Goal: Task Accomplishment & Management: Complete application form

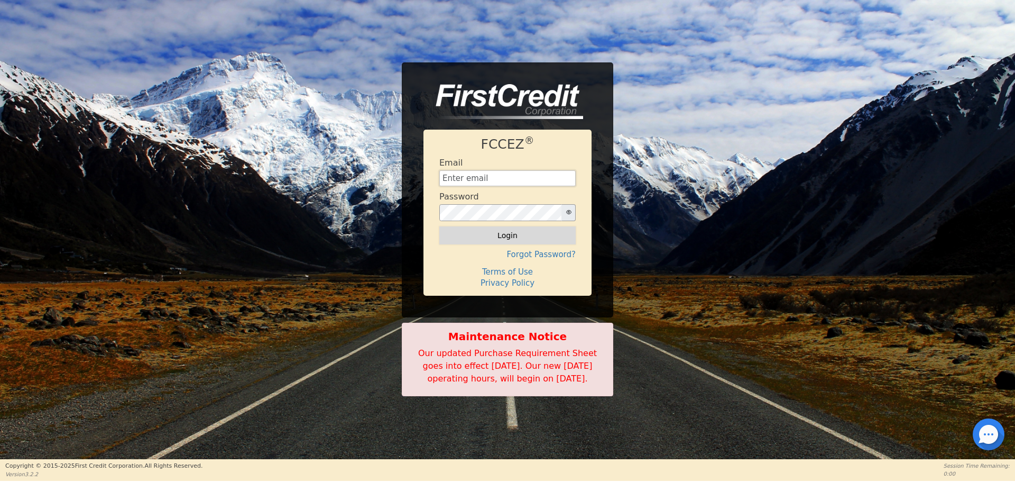
type input "[EMAIL_ADDRESS][DOMAIN_NAME]"
click at [501, 226] on button "Login" at bounding box center [508, 235] width 136 height 18
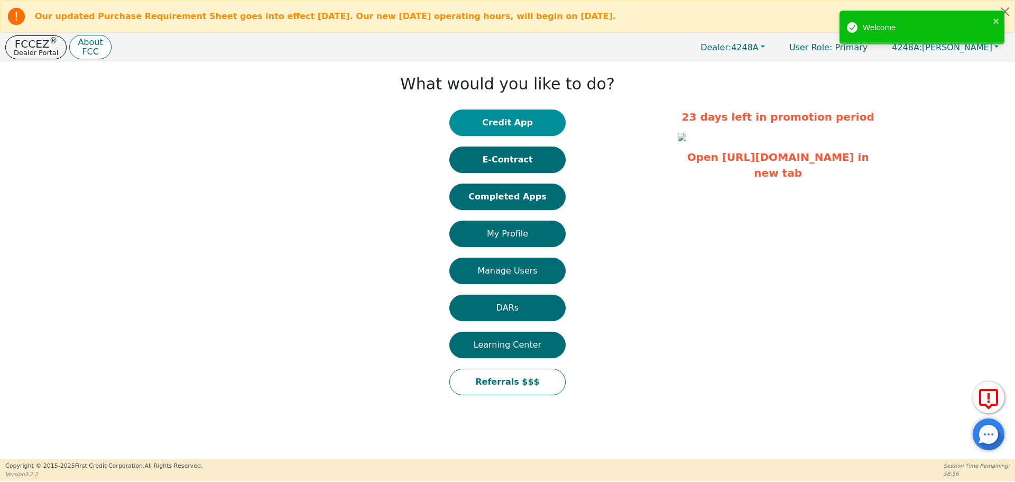
click at [478, 123] on button "Credit App" at bounding box center [508, 122] width 116 height 26
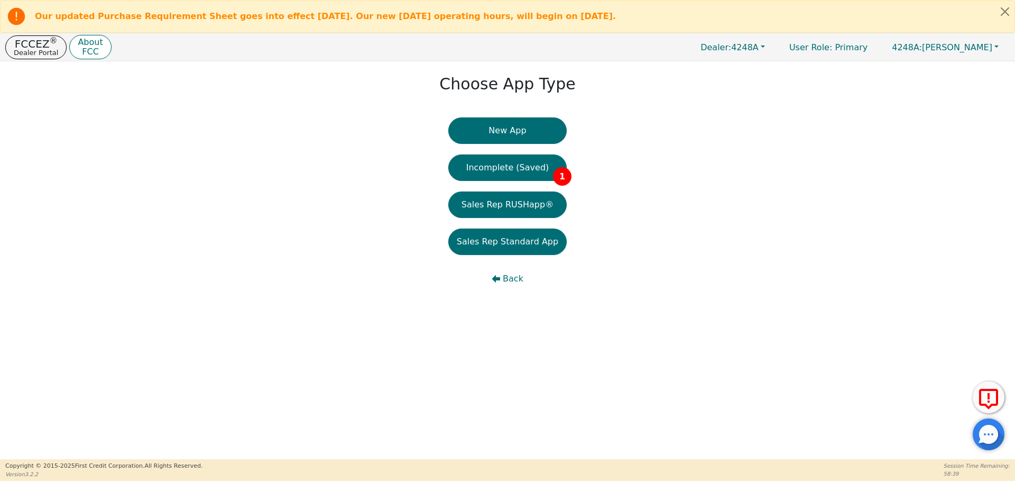
click at [478, 123] on button "New App" at bounding box center [508, 130] width 118 height 26
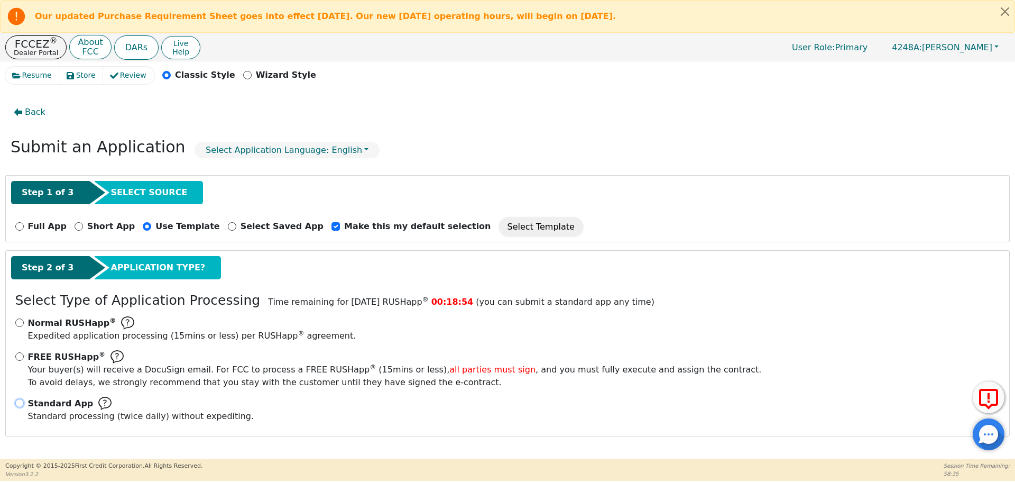
click at [19, 400] on input "Standard App Standard processing (twice daily) without expediting." at bounding box center [19, 403] width 8 height 8
radio input "true"
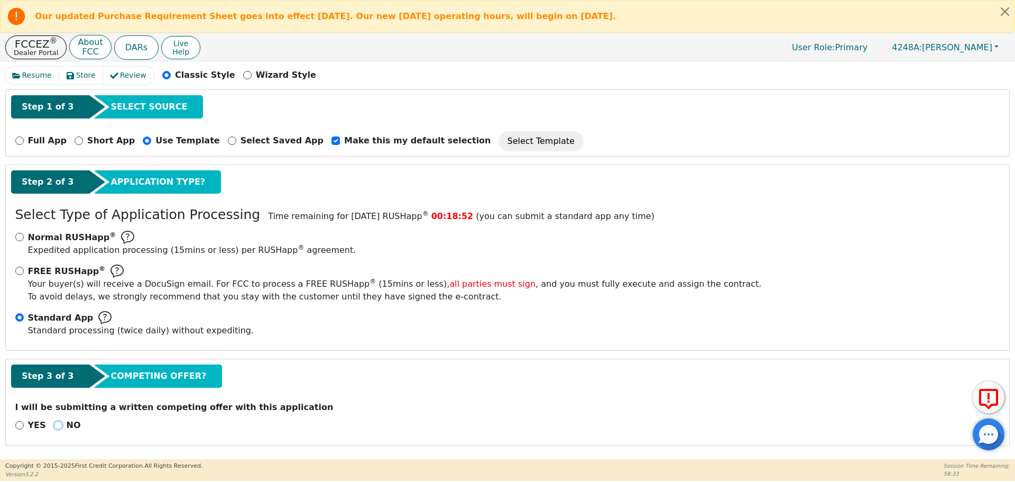
click at [54, 427] on input "NO" at bounding box center [58, 425] width 8 height 8
radio input "true"
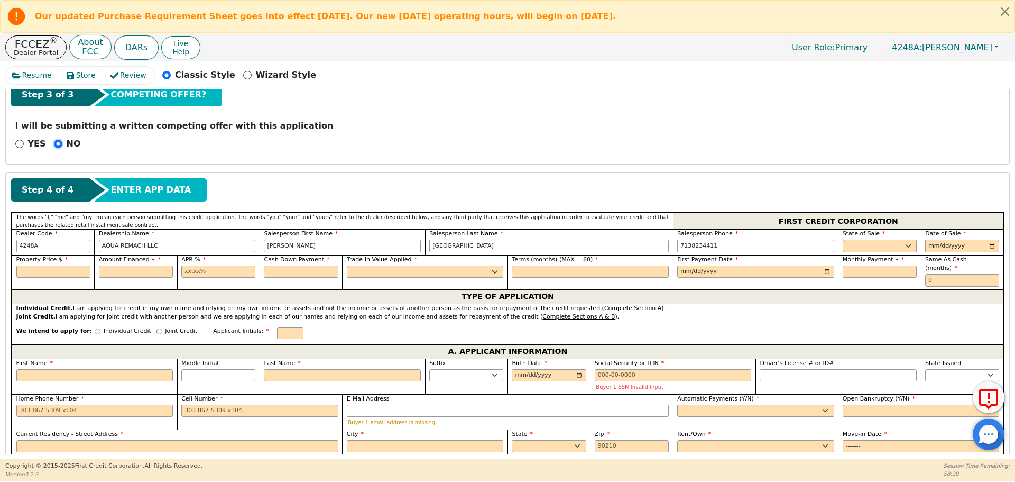
scroll to position [367, 0]
click at [851, 247] on select "AK AL AR AZ CA CO CT DC DE FL [GEOGRAPHIC_DATA] HI IA ID IL IN KS [GEOGRAPHIC_D…" at bounding box center [880, 246] width 74 height 13
select select "[GEOGRAPHIC_DATA]"
click at [843, 240] on select "AK AL AR AZ CA CO CT DC DE FL [GEOGRAPHIC_DATA] HI IA ID IL IN KS [GEOGRAPHIC_D…" at bounding box center [880, 246] width 74 height 13
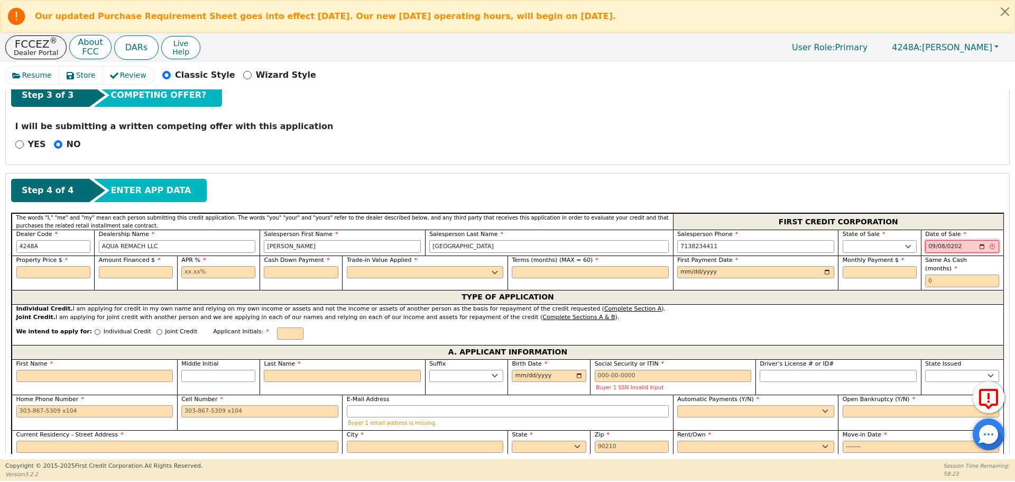
type input "[DATE]"
click at [77, 275] on input "text" at bounding box center [53, 272] width 74 height 13
click at [204, 266] on input "text" at bounding box center [218, 272] width 74 height 13
type input "17.99"
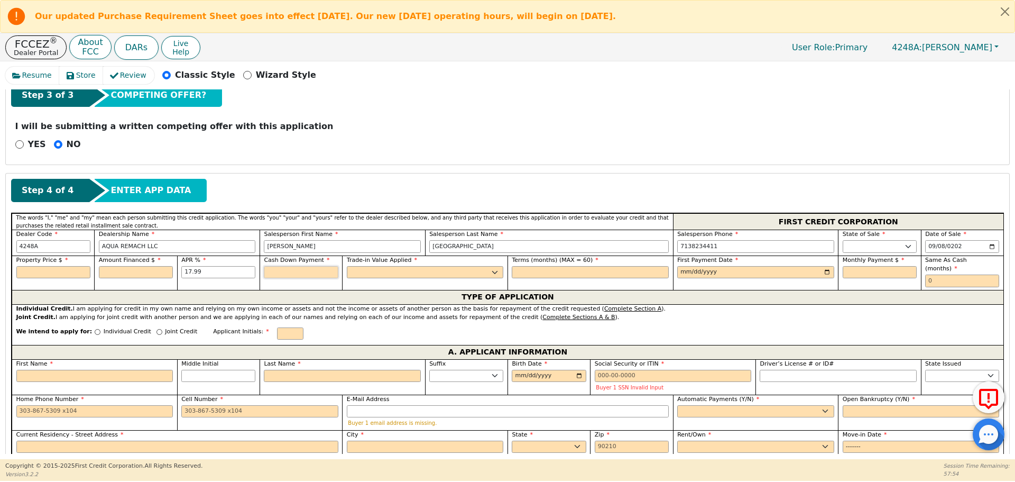
click at [305, 271] on input "text" at bounding box center [301, 272] width 74 height 13
type input "0.00"
click at [377, 276] on select "Yes No" at bounding box center [425, 272] width 157 height 13
select select "n"
click at [347, 266] on select "Yes No" at bounding box center [425, 272] width 157 height 13
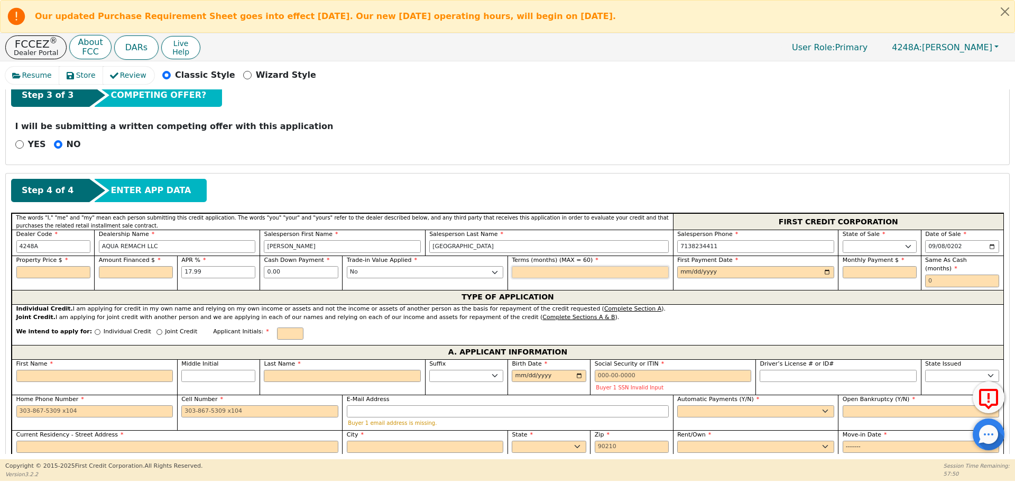
click at [586, 273] on input "text" at bounding box center [590, 272] width 157 height 13
type input "60"
click at [679, 275] on input "date" at bounding box center [756, 272] width 157 height 13
type input "[DATE]"
click at [44, 271] on input "text" at bounding box center [53, 272] width 74 height 13
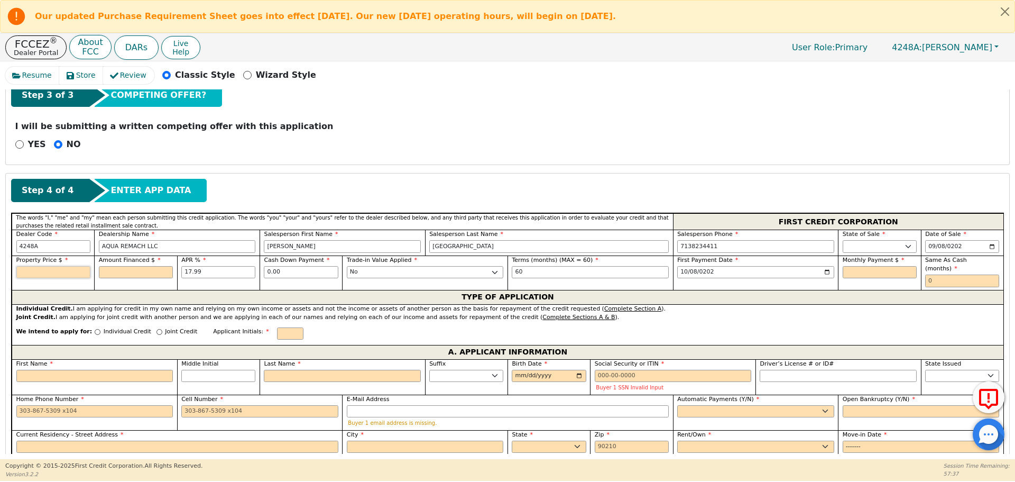
type input "8"
type input "9000.00"
click at [849, 273] on input "text" at bounding box center [880, 272] width 74 height 13
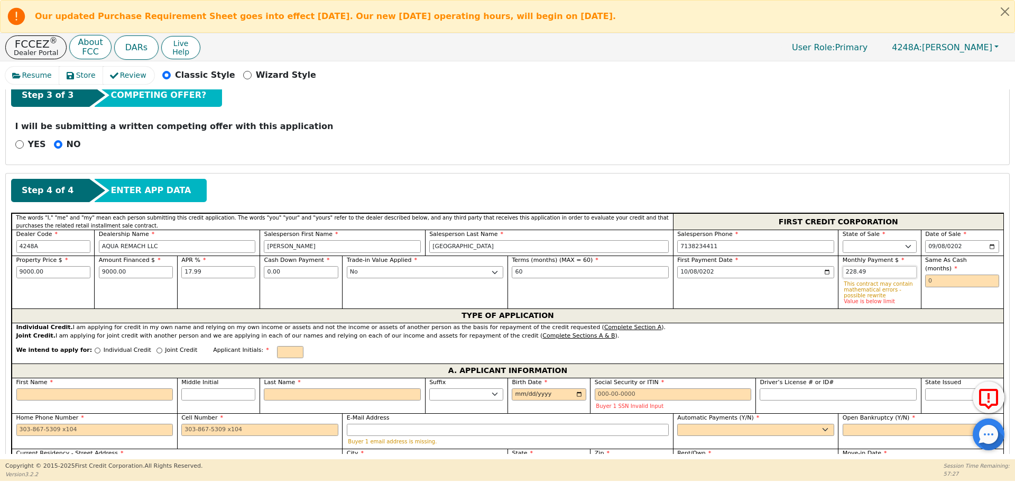
type input "228.49"
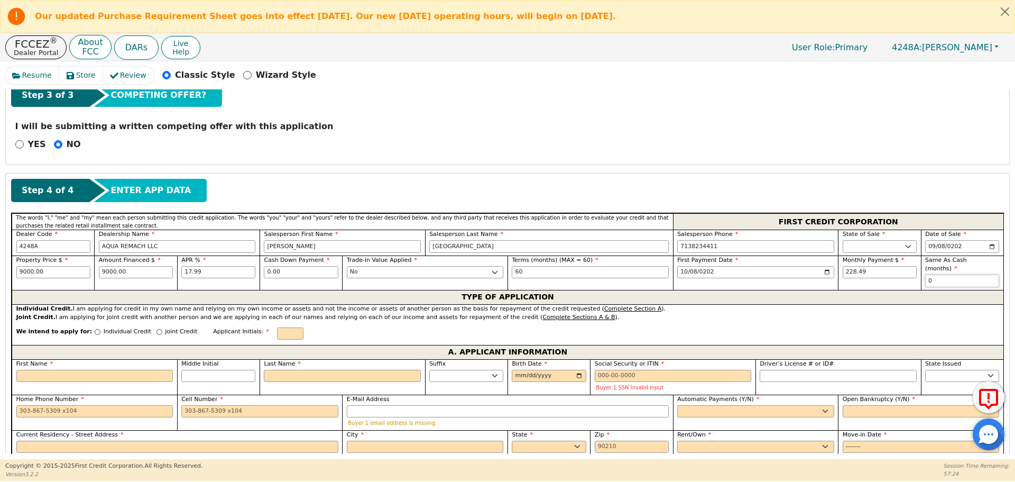
type input "0"
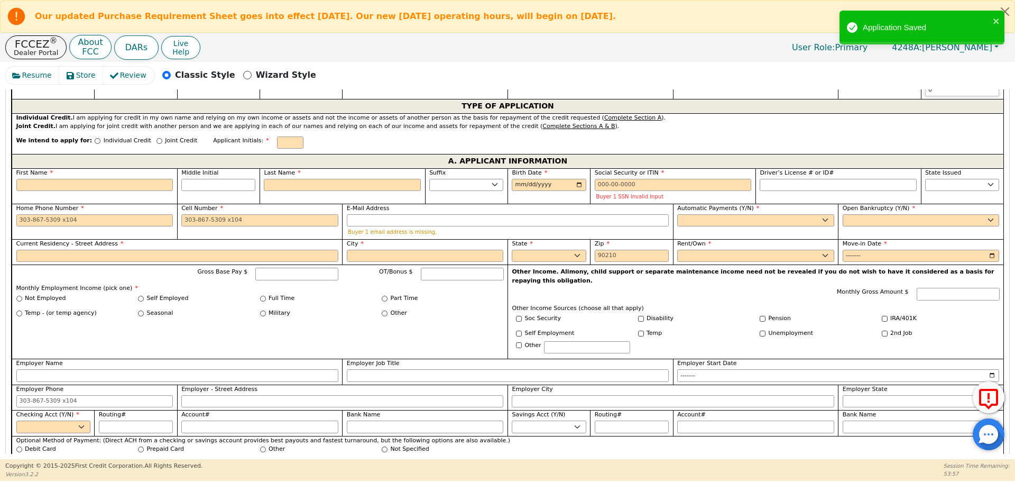
scroll to position [556, 0]
click at [95, 139] on input "Individual Credit" at bounding box center [98, 142] width 6 height 6
radio input "true"
click at [112, 180] on input "First Name" at bounding box center [94, 186] width 157 height 13
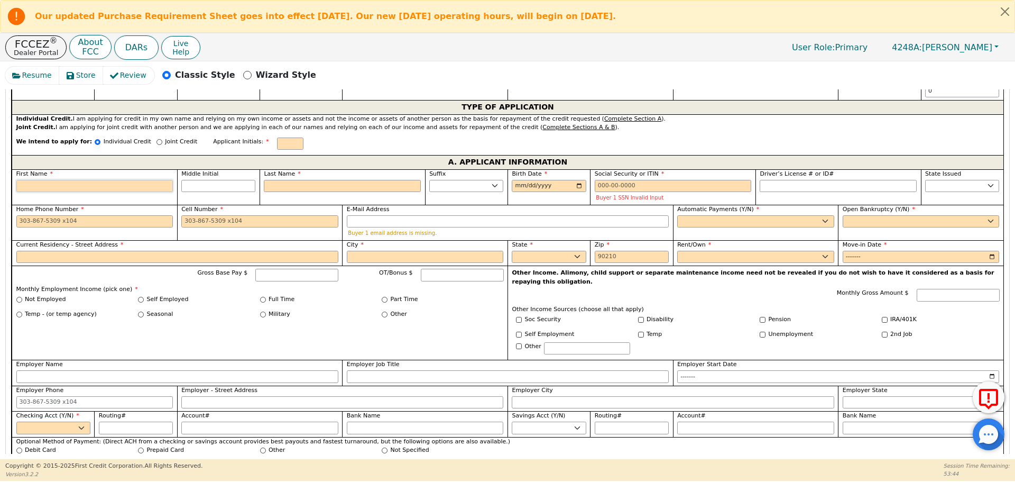
type input "G"
type input "g"
type input "gu"
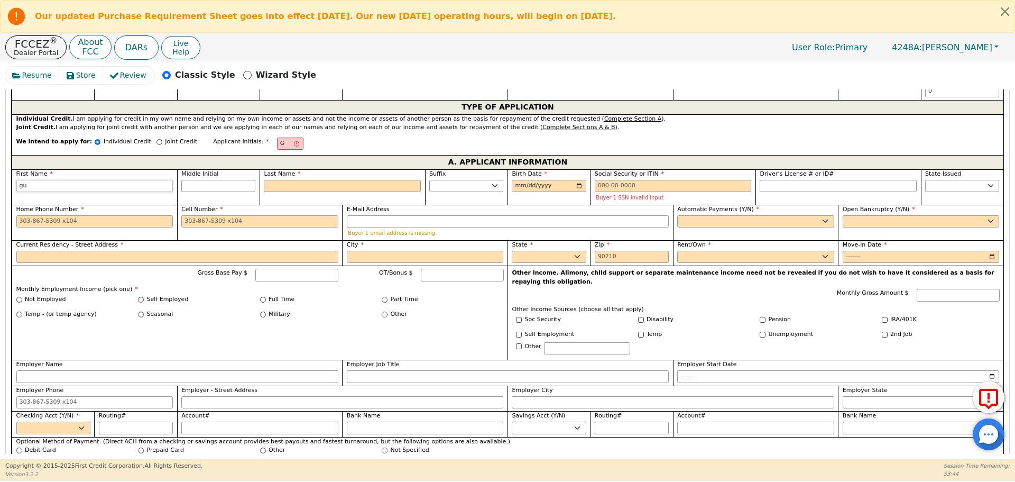
type input "[PERSON_NAME]"
type input "gust"
type input "gusta"
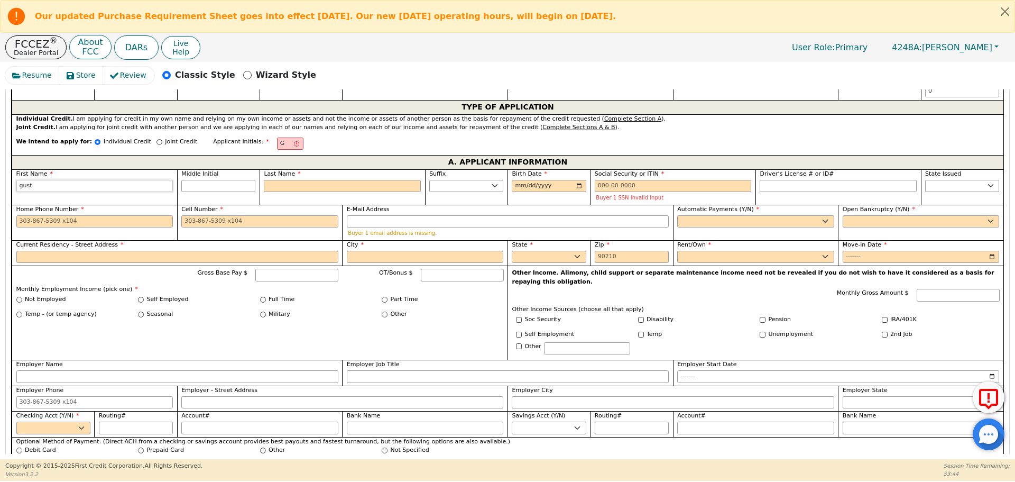
type input "gusta"
type input "[PERSON_NAME]"
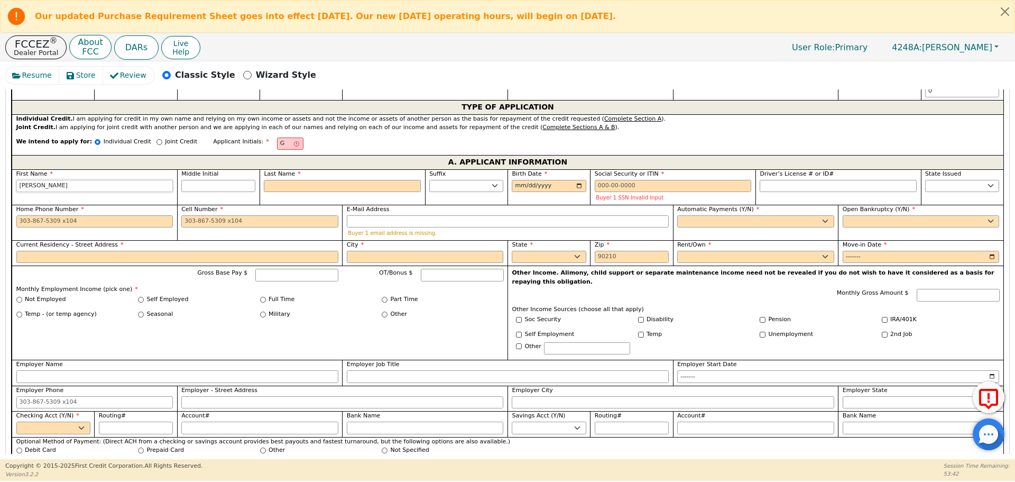
type input "[PERSON_NAME]"
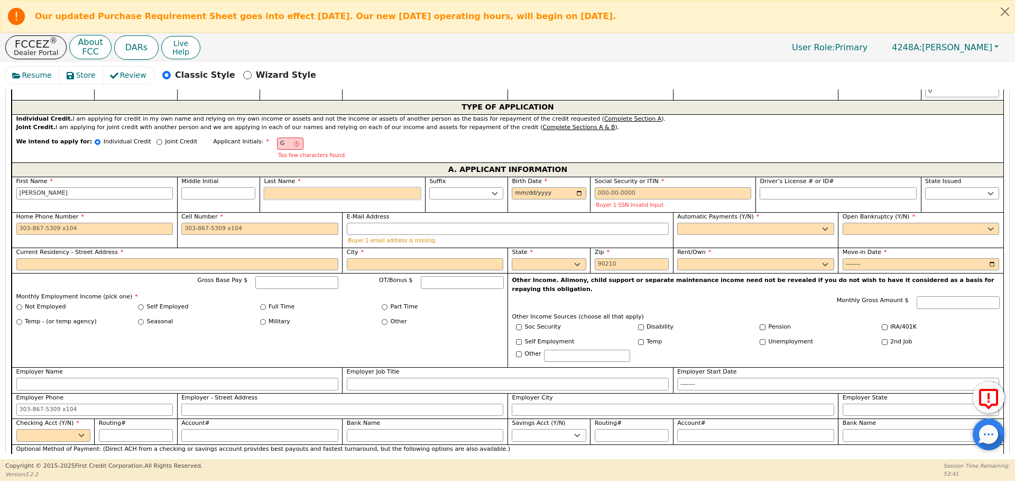
type input "GG"
type input "g"
type input "[PERSON_NAME]"
type input "go"
type input "[PERSON_NAME]"
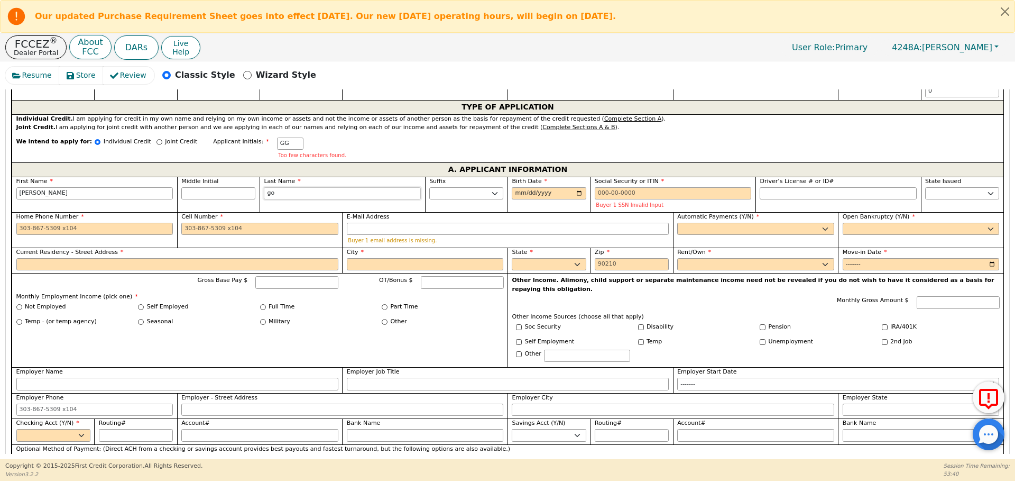
type input "gom"
type input "[PERSON_NAME]"
type input "gome"
type input "[PERSON_NAME]"
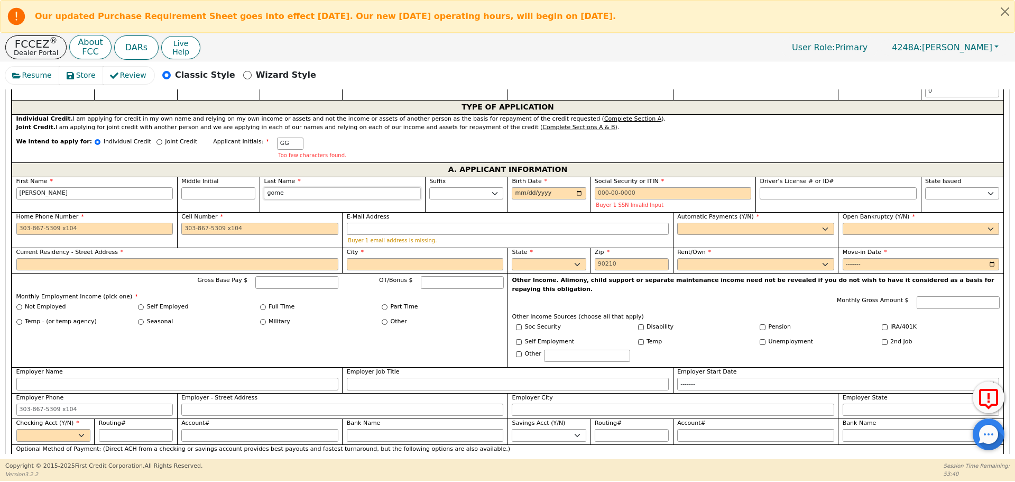
type input "[PERSON_NAME]"
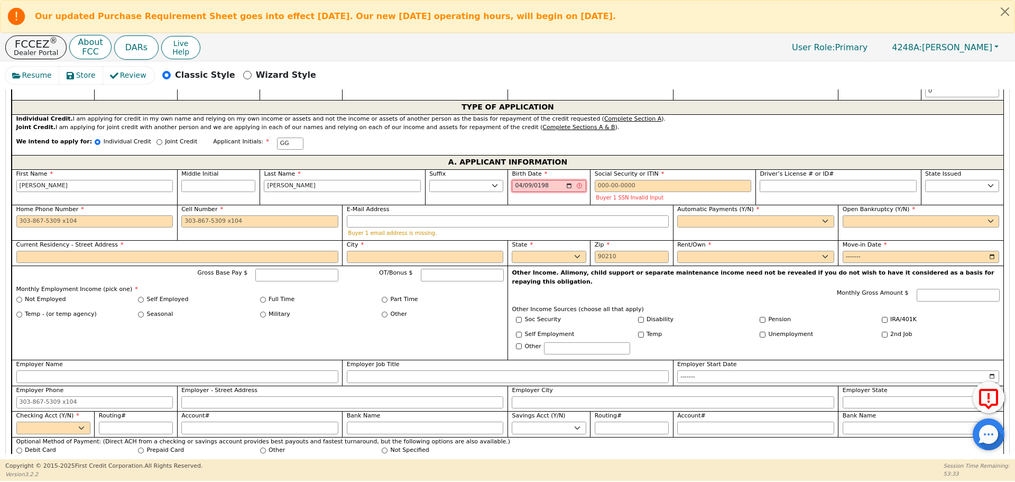
type input "[DATE]"
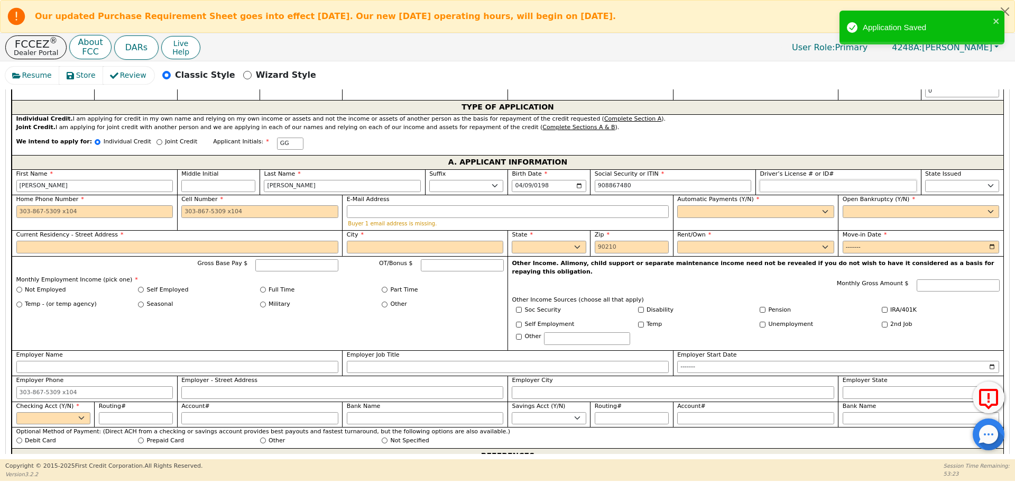
type input "***-**-7480"
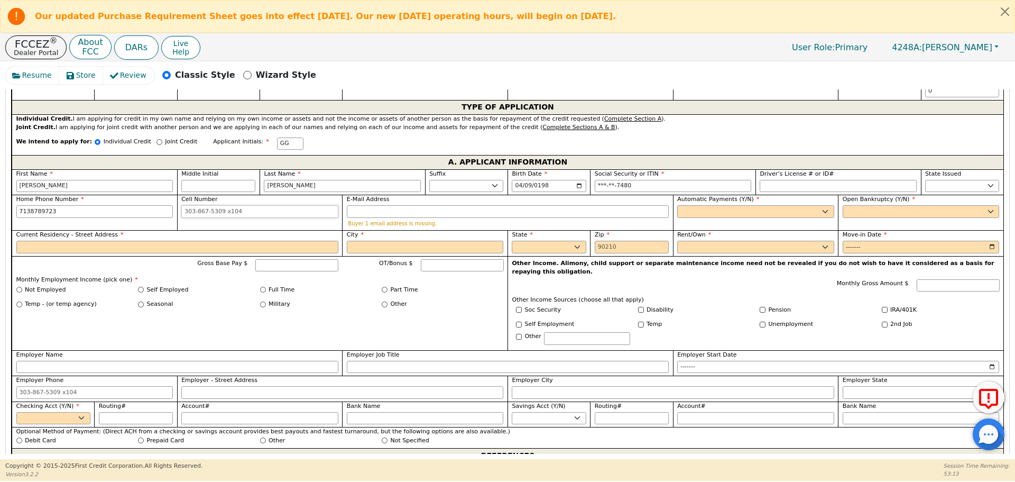
type input "[PHONE_NUMBER]"
type input "[EMAIL_ADDRESS][DOMAIN_NAME]"
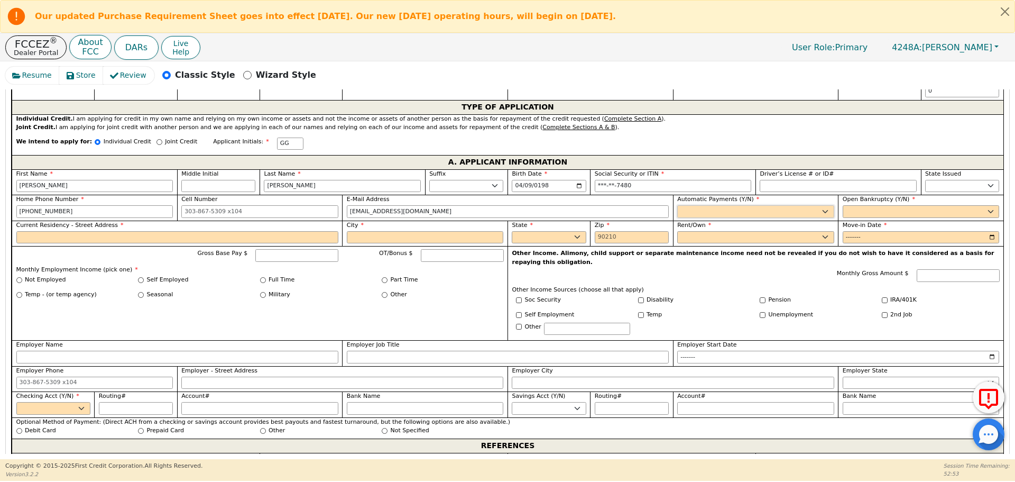
select select "y"
type input "[PERSON_NAME]"
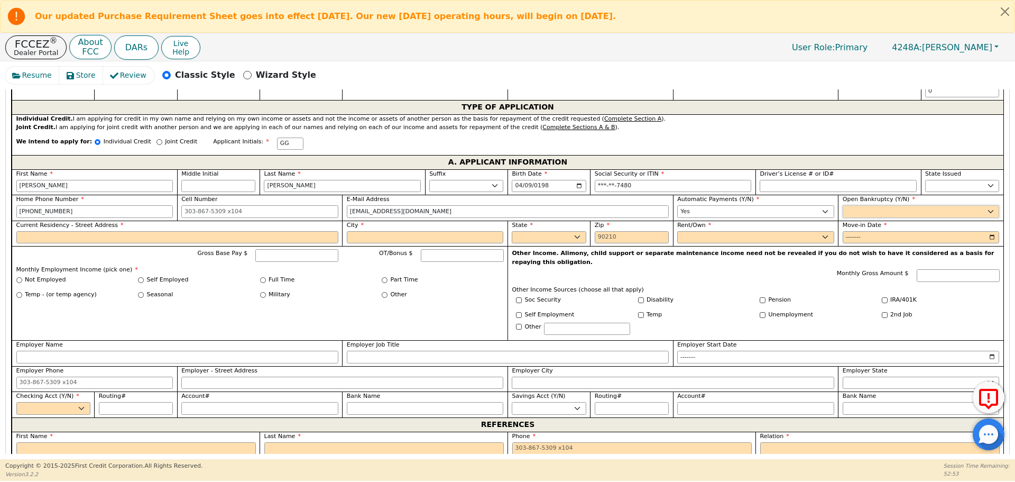
select select "n"
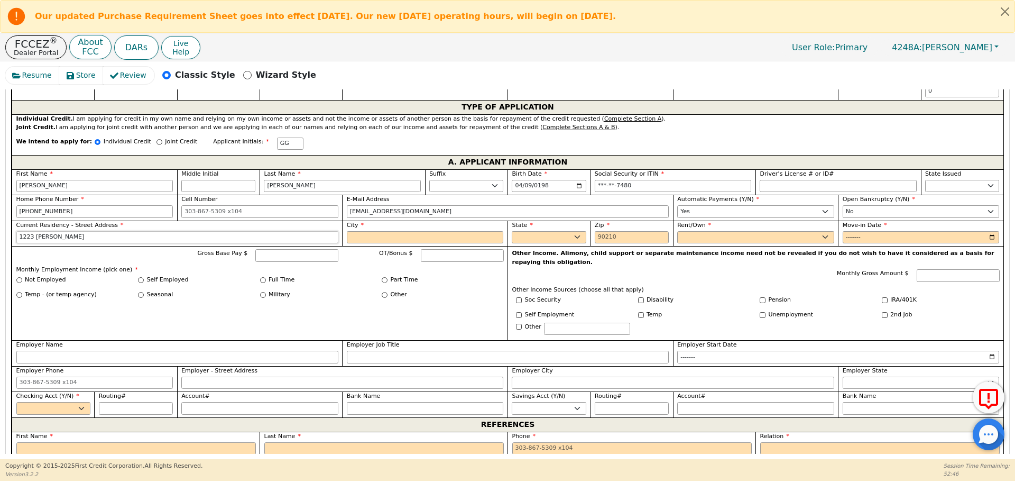
type input "1223 [PERSON_NAME]"
type input "[PERSON_NAME]"
select select "[GEOGRAPHIC_DATA]"
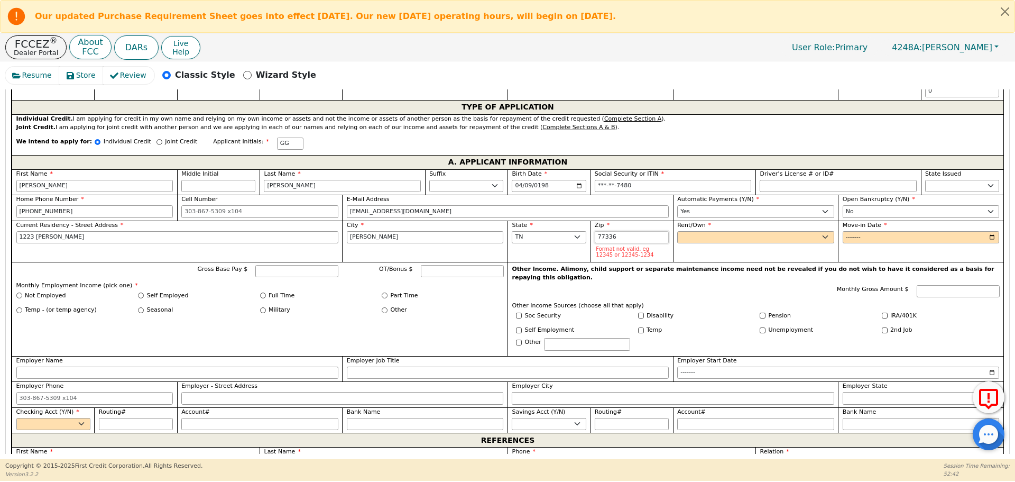
type input "77336"
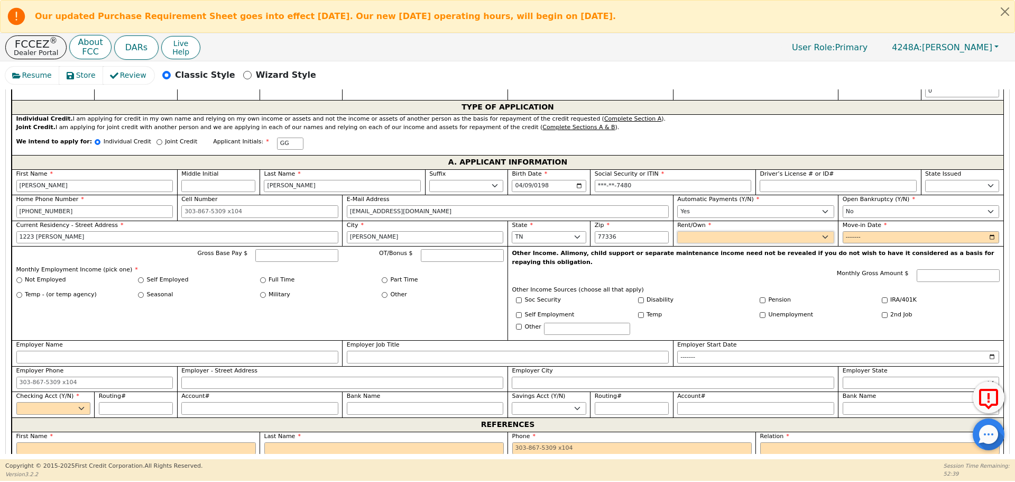
select select "Own"
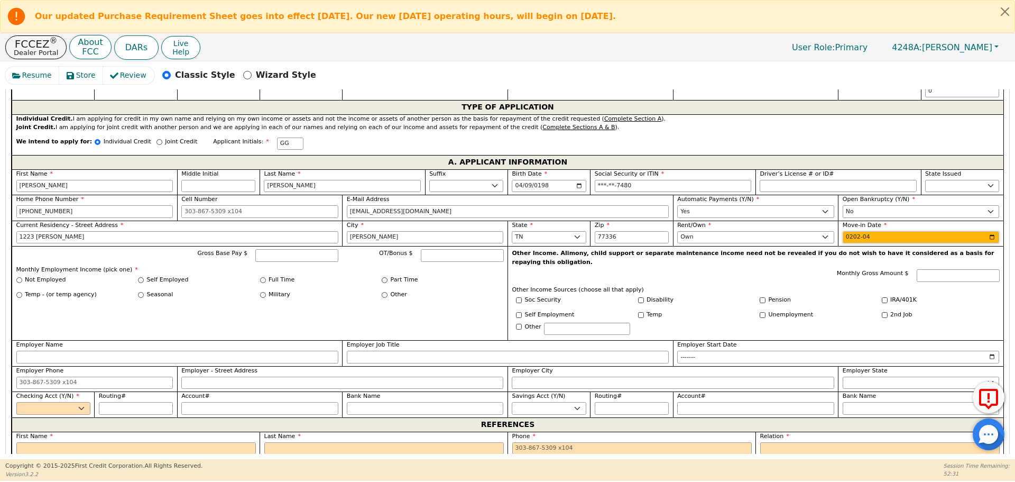
type input "2025-04"
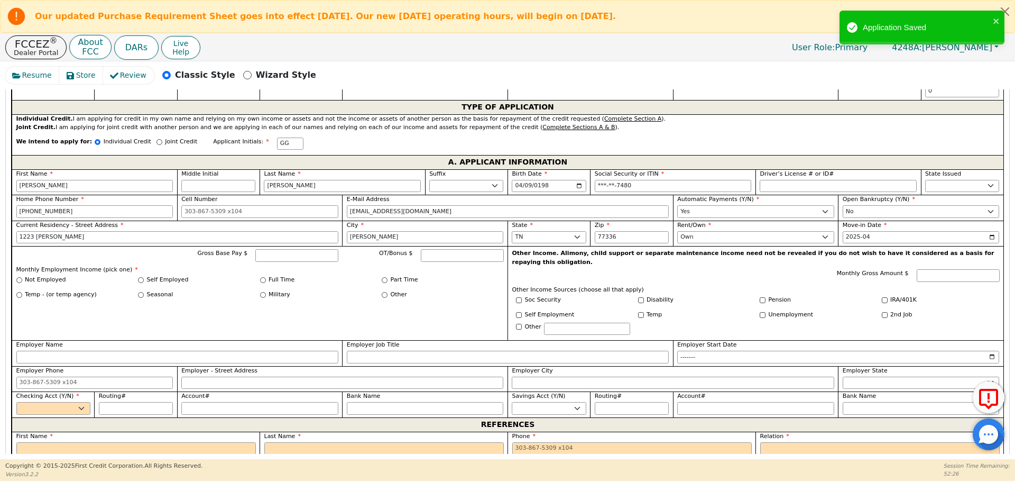
click at [319, 246] on div "Gross Base Pay $ OT/Bonus $ Monthly Employment Income (pick one) * Not Employed…" at bounding box center [260, 293] width 496 height 94
click at [321, 249] on input "Gross Base Pay $" at bounding box center [296, 255] width 83 height 13
type input "7400"
click at [260, 277] on input "Full Time" at bounding box center [263, 280] width 6 height 6
radio input "true"
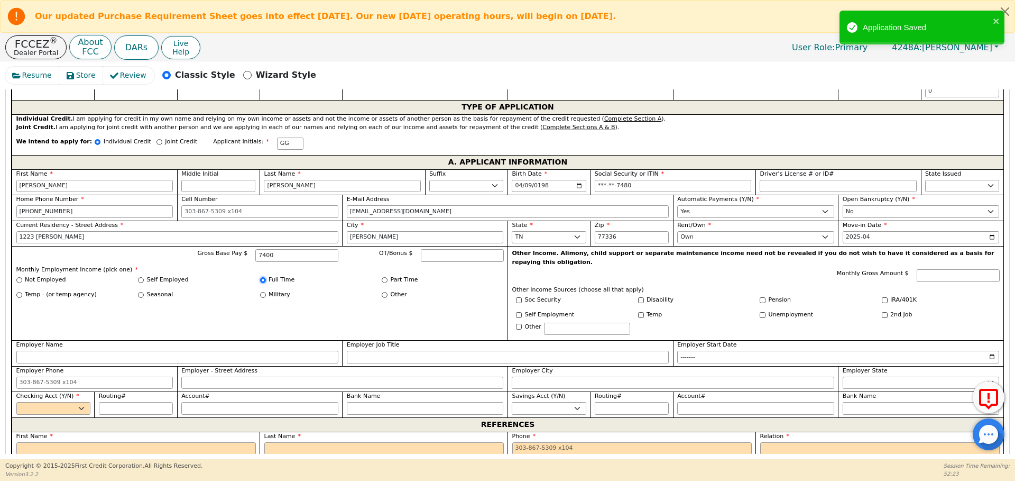
type input "7400.00"
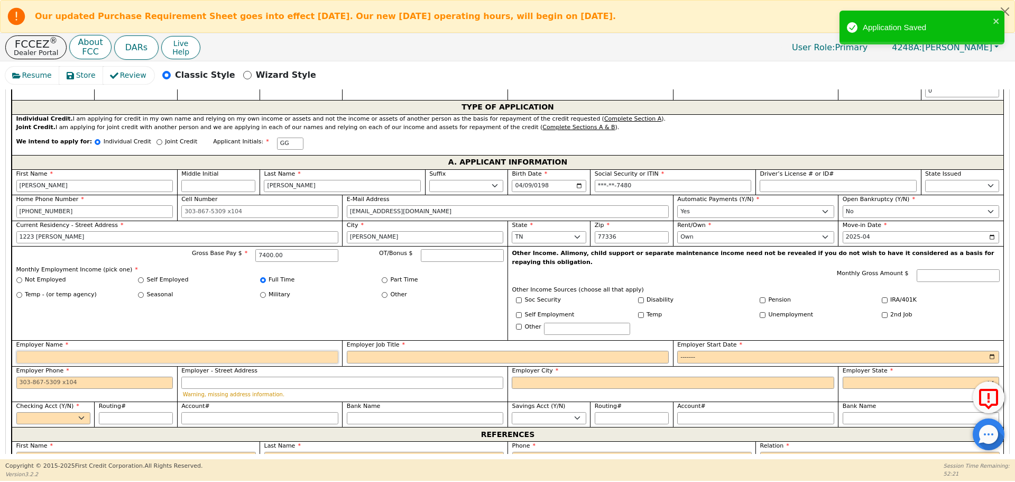
click at [248, 351] on input "Employer Name" at bounding box center [177, 357] width 322 height 13
type input "Enviromental"
type input "Environmental Allies"
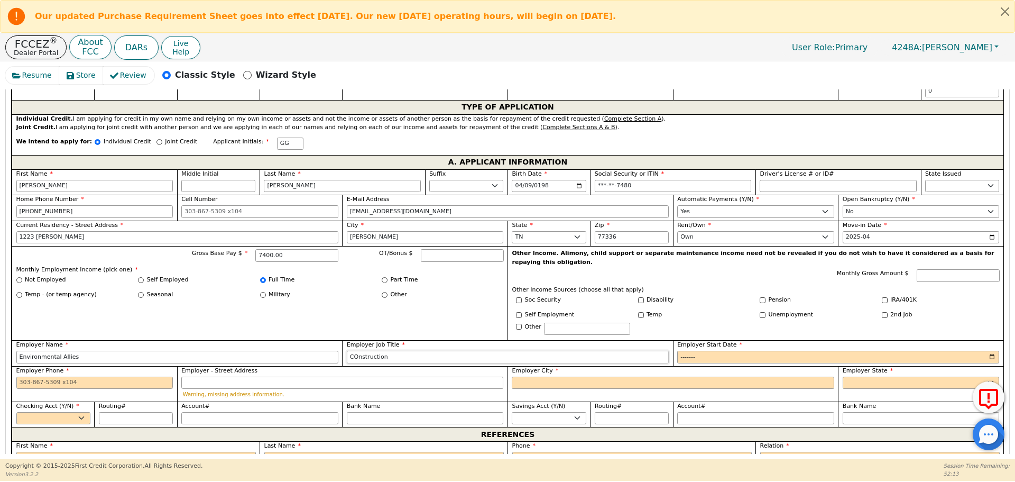
type input "COnstruction"
type input "2022-01"
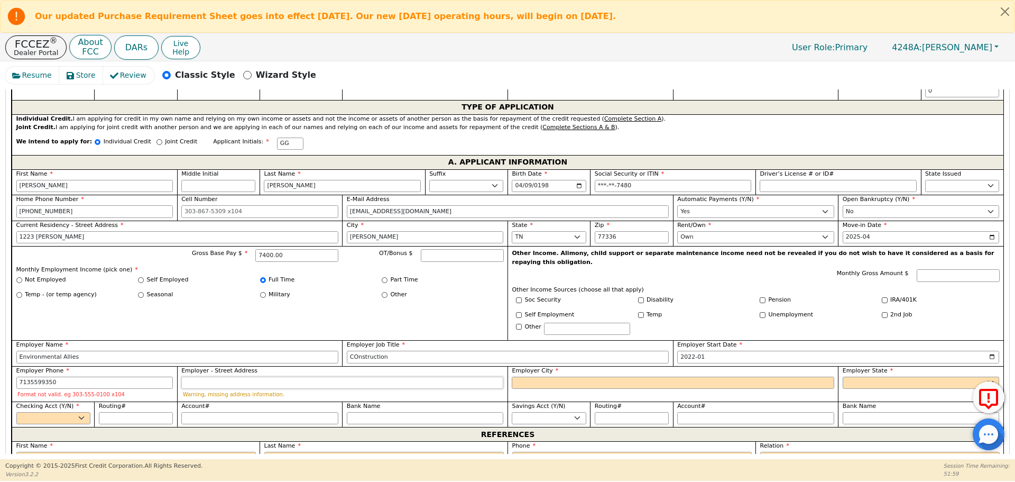
type input "[PHONE_NUMBER]"
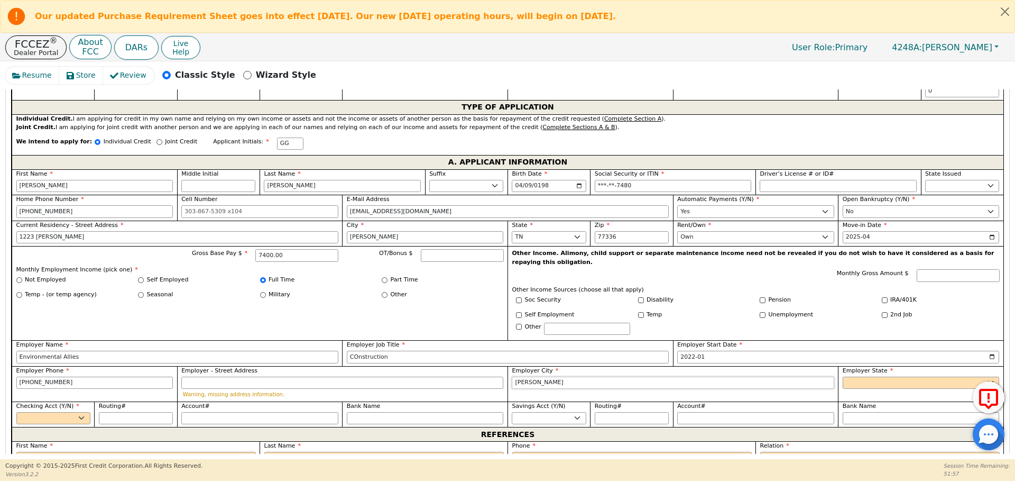
type input "[PERSON_NAME]"
select select "[GEOGRAPHIC_DATA]"
select select "y"
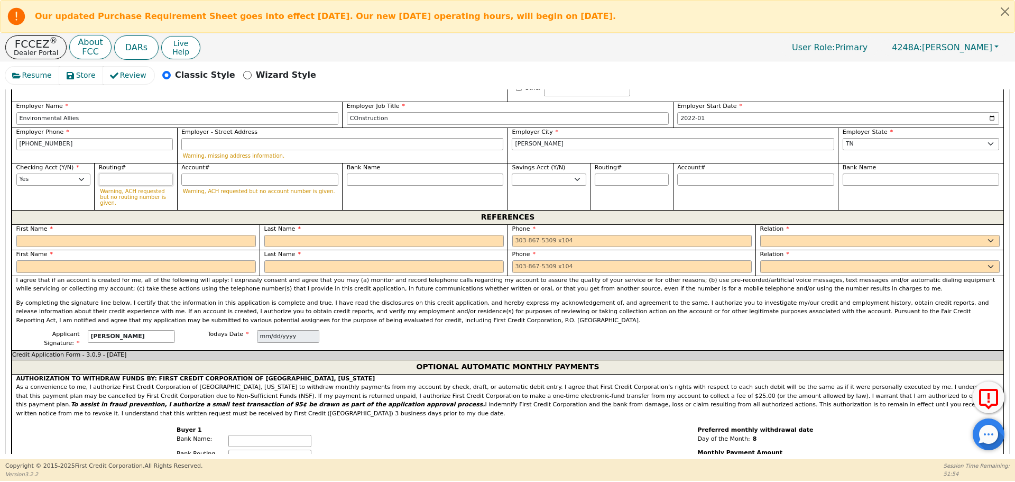
scroll to position [855, 0]
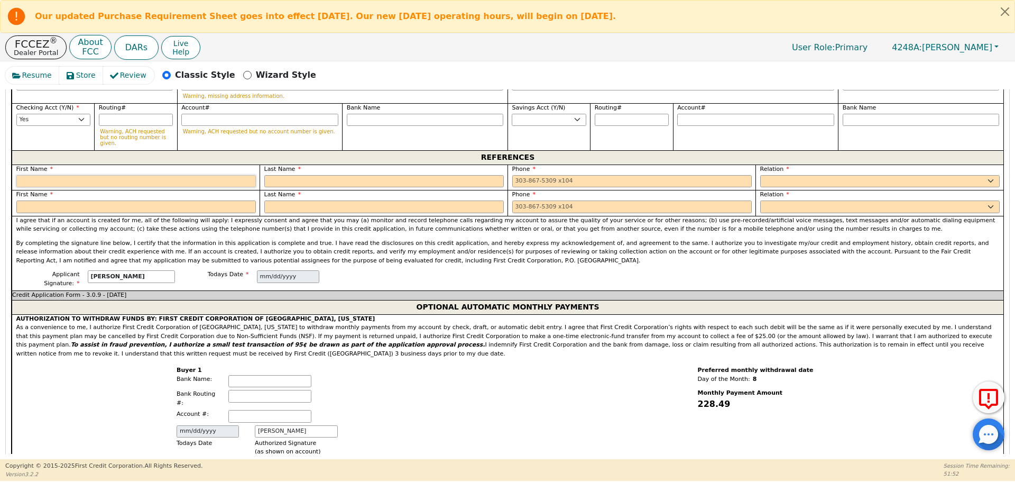
click at [146, 175] on input "text" at bounding box center [136, 181] width 240 height 13
type input "[PERSON_NAME]"
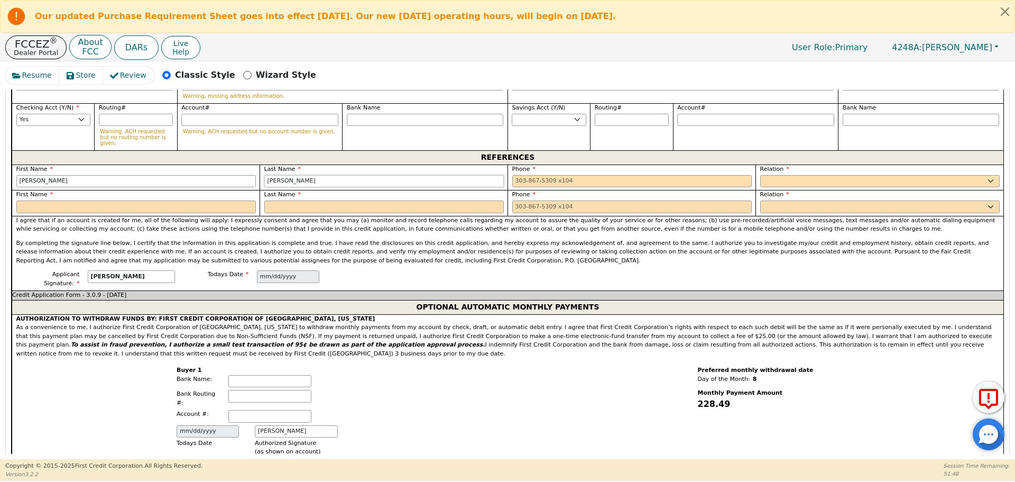
type input "[PERSON_NAME]"
type input "[PHONE_NUMBER] 9"
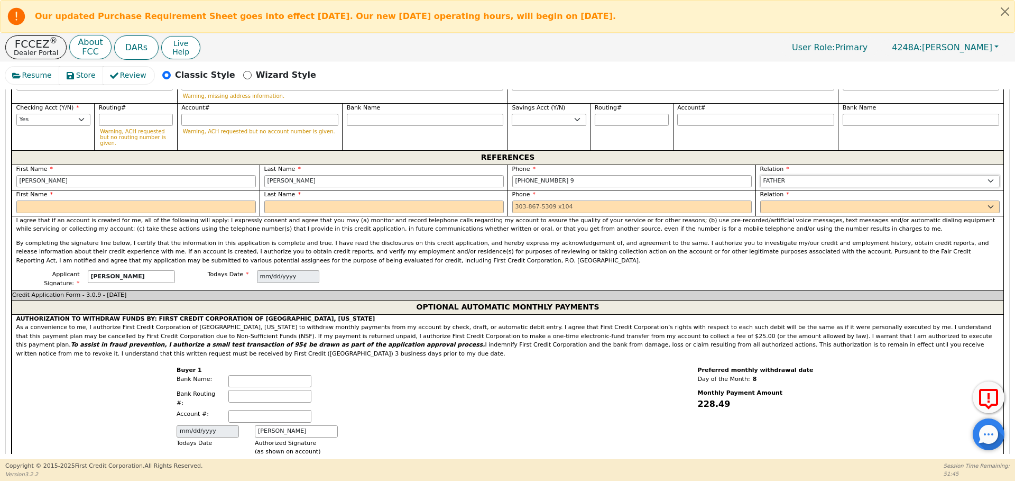
select select "FRIEND"
click at [575, 175] on input "[PHONE_NUMBER] 9" at bounding box center [633, 181] width 240 height 13
type input "[PHONE_NUMBER]"
click at [177, 200] on input "text" at bounding box center [136, 206] width 240 height 13
type input "[PERSON_NAME]"
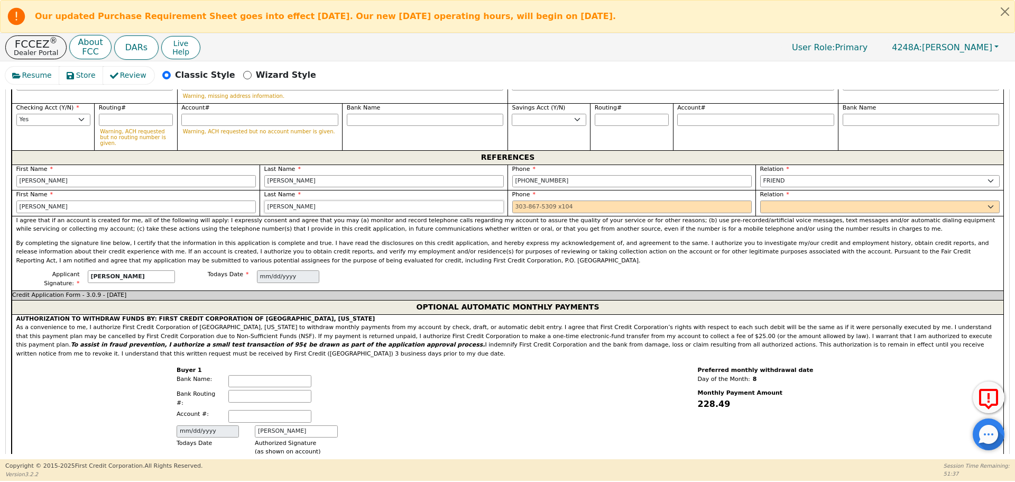
type input "[PERSON_NAME]"
type input "71374e922384"
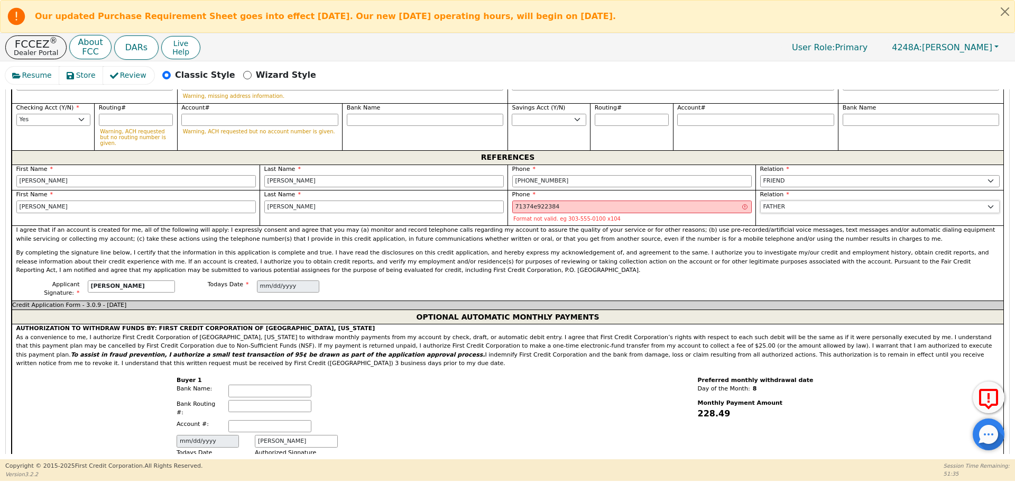
select select "FRIEND"
click at [532, 200] on input "71374e922384" at bounding box center [633, 206] width 240 height 13
click at [538, 225] on div "I agree that if an account is created for me, all of the following will apply: …" at bounding box center [508, 252] width 992 height 55
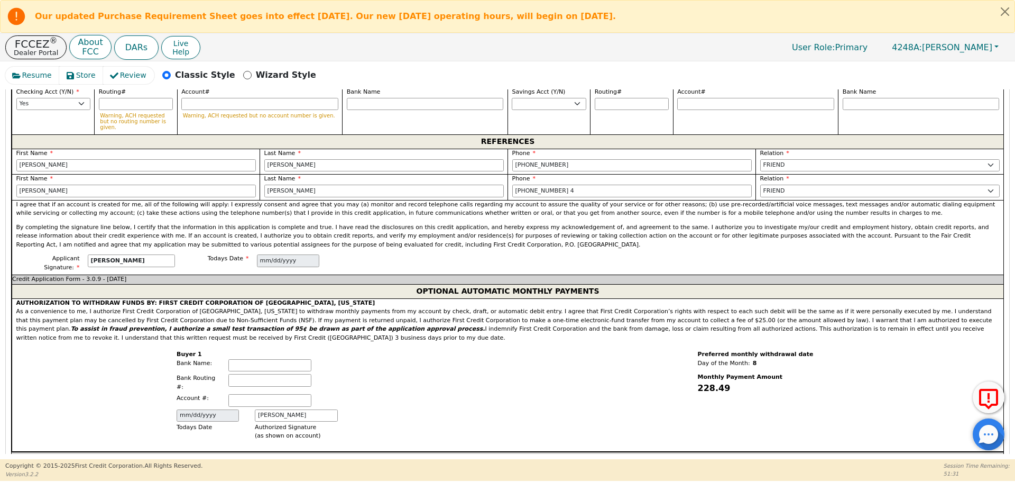
scroll to position [862, 0]
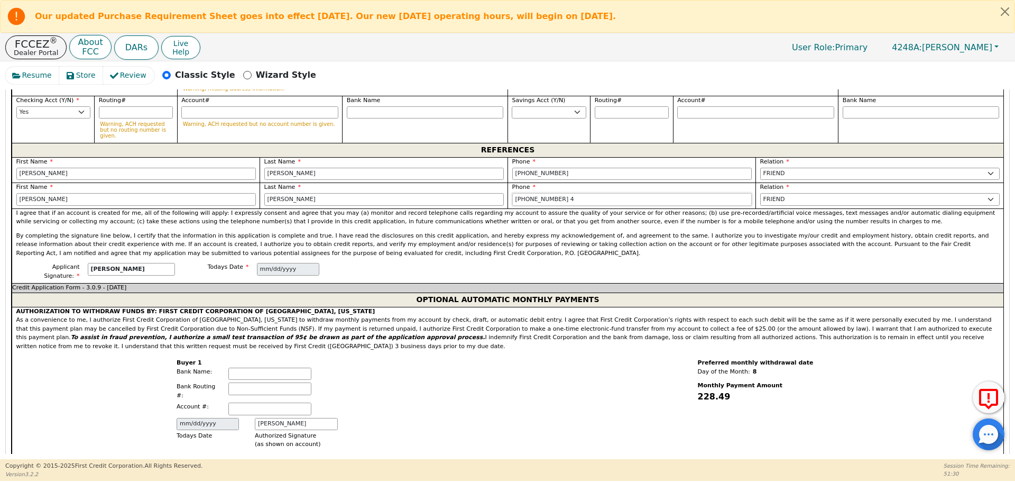
click at [560, 193] on input "[PHONE_NUMBER] 4" at bounding box center [633, 199] width 240 height 13
click at [538, 232] on p "By completing the signature line below, I certify that the information in this …" at bounding box center [508, 245] width 984 height 26
type input "[PHONE_NUMBER]"
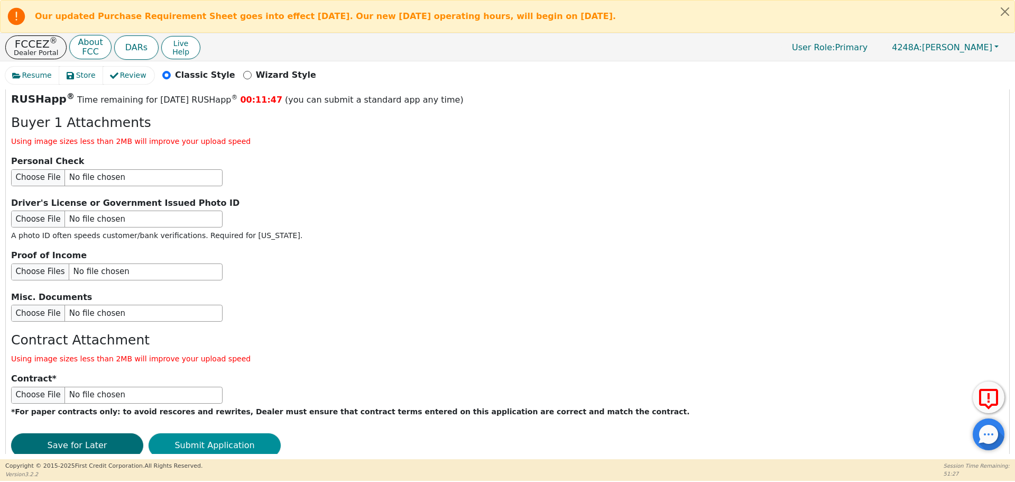
click at [204, 433] on button "Submit Application" at bounding box center [215, 445] width 132 height 24
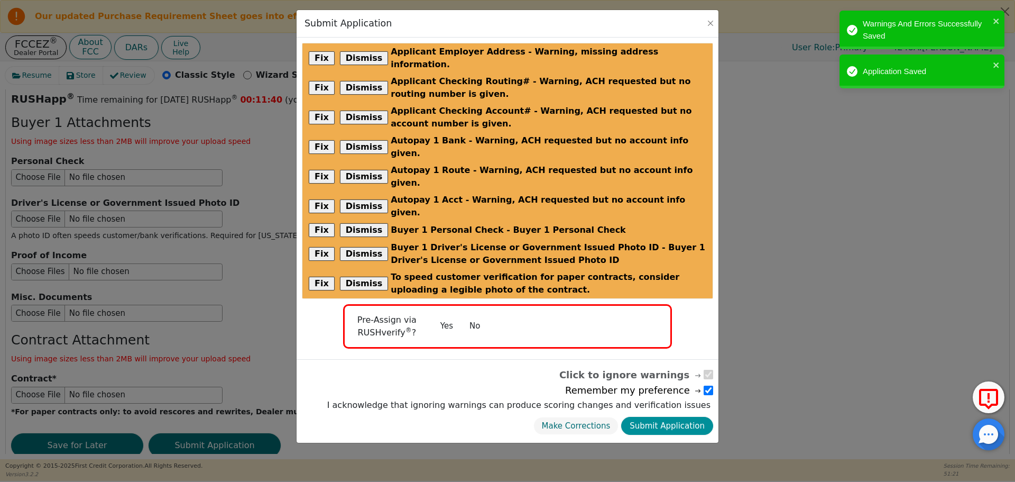
click at [664, 417] on button "Submit Application" at bounding box center [667, 426] width 92 height 19
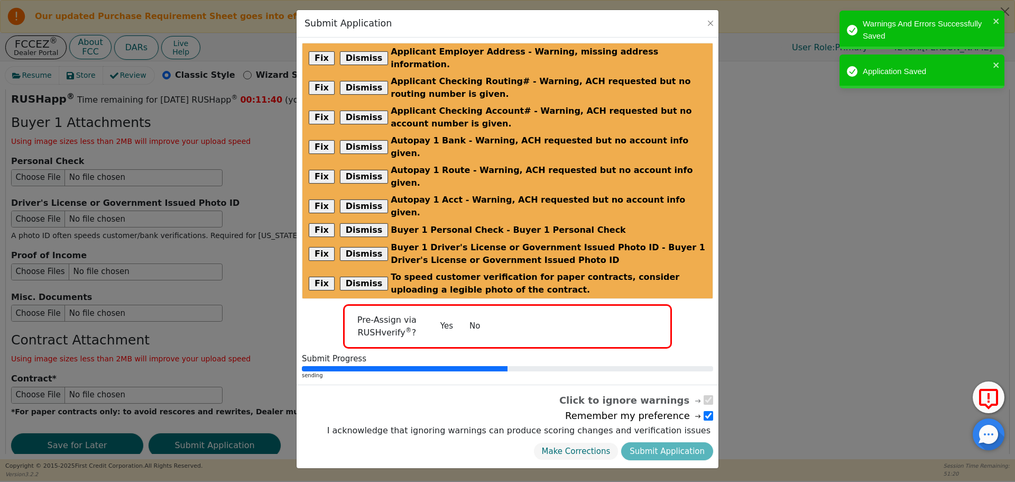
radio input "false"
checkbox input "false"
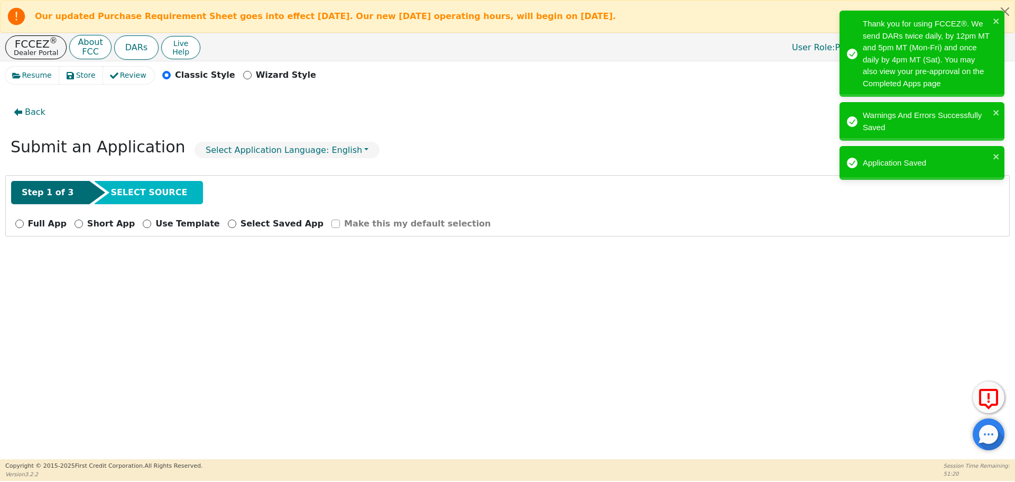
scroll to position [0, 0]
click at [47, 47] on p "FCCEZ ®" at bounding box center [36, 44] width 44 height 11
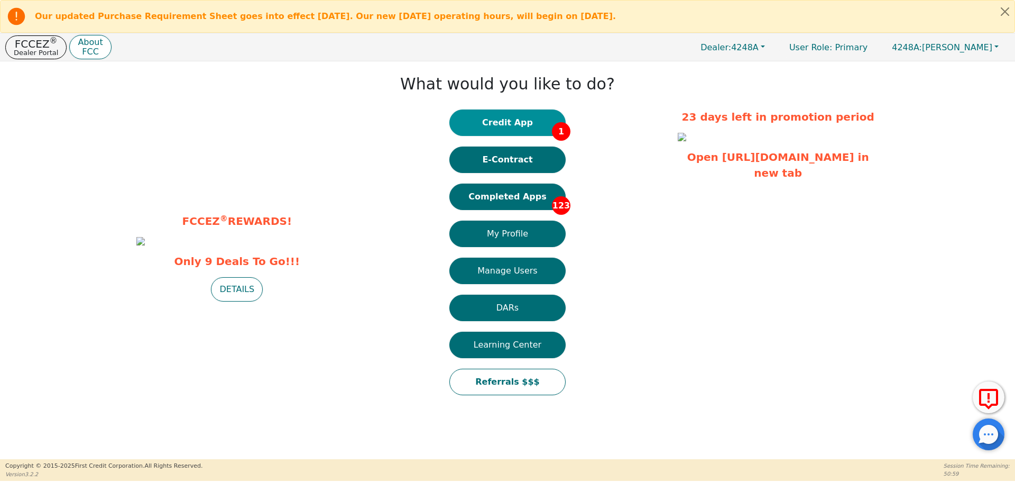
click at [481, 117] on button "Credit App 1" at bounding box center [508, 122] width 116 height 26
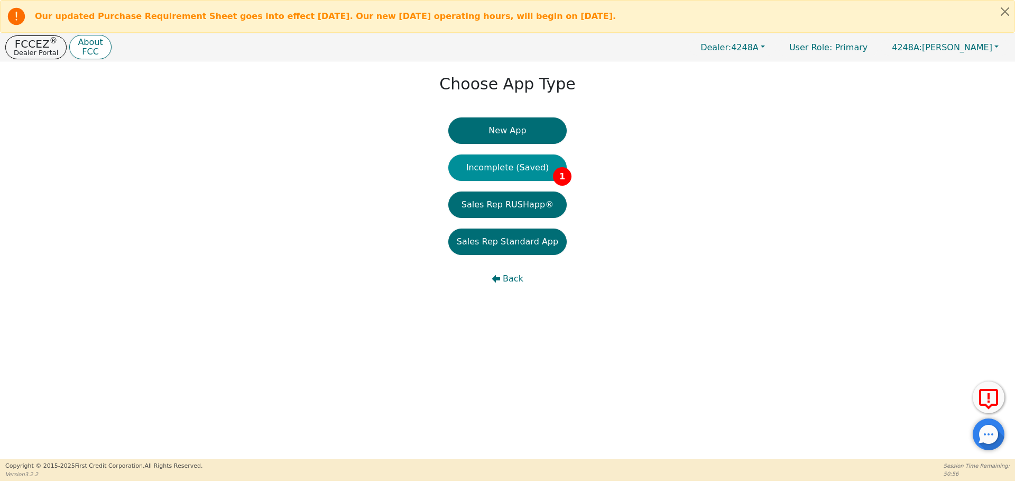
click at [506, 171] on button "Incomplete (Saved) 1" at bounding box center [508, 167] width 118 height 26
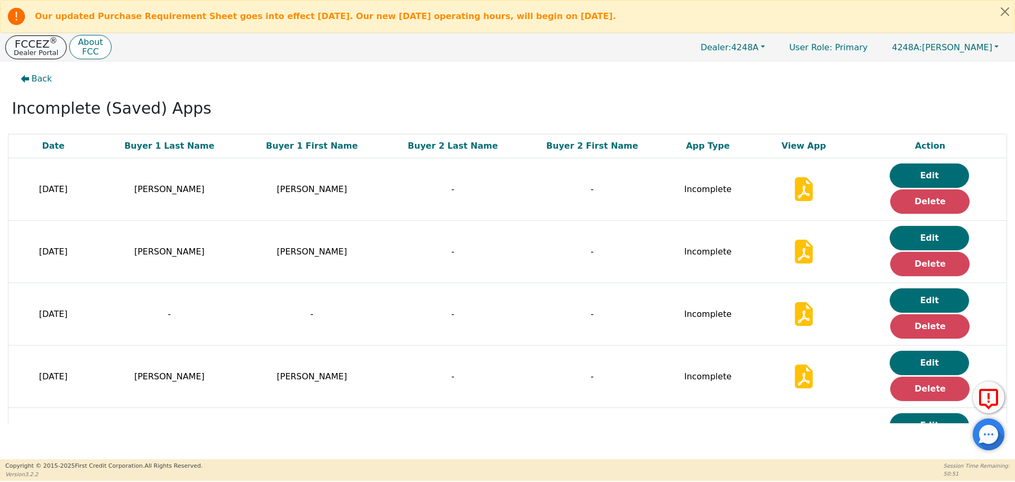
click at [44, 43] on p "FCCEZ ®" at bounding box center [36, 44] width 44 height 11
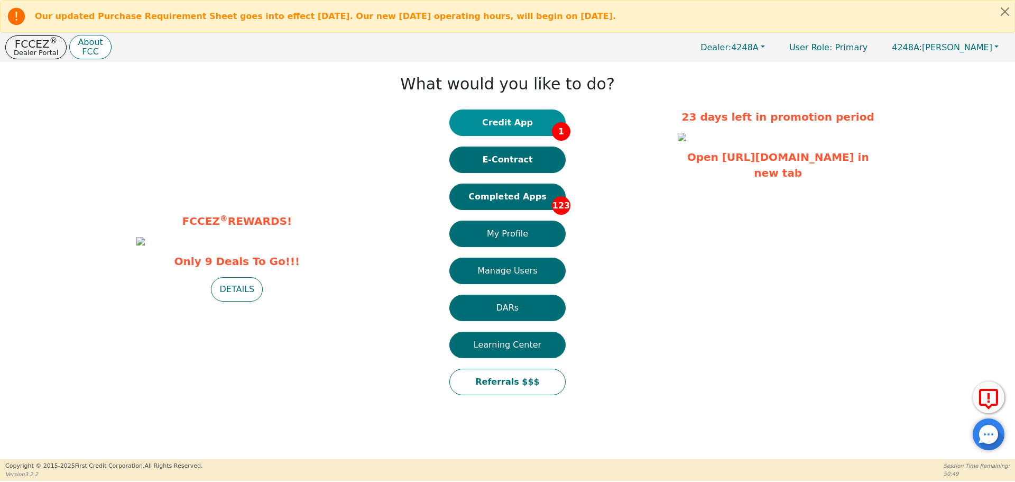
click at [499, 124] on button "Credit App 1" at bounding box center [508, 122] width 116 height 26
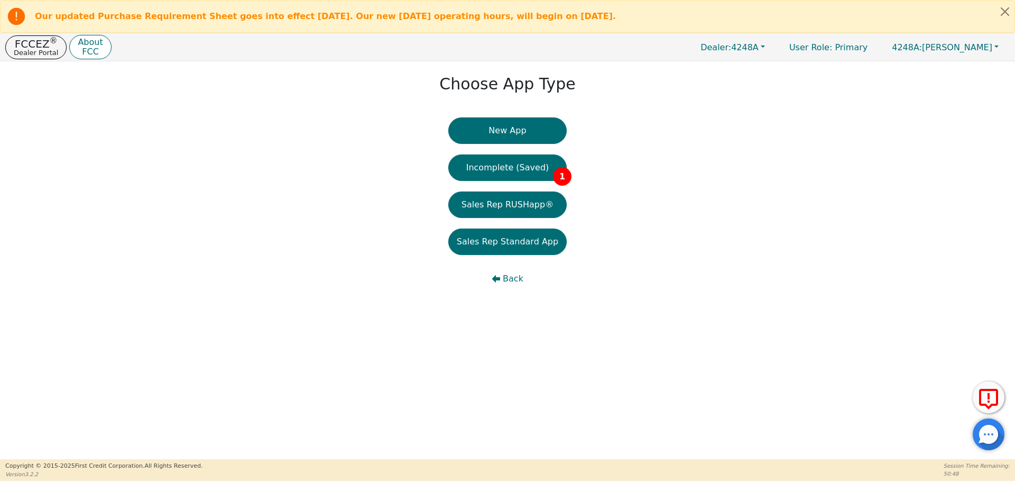
click at [499, 124] on button "New App" at bounding box center [508, 130] width 118 height 26
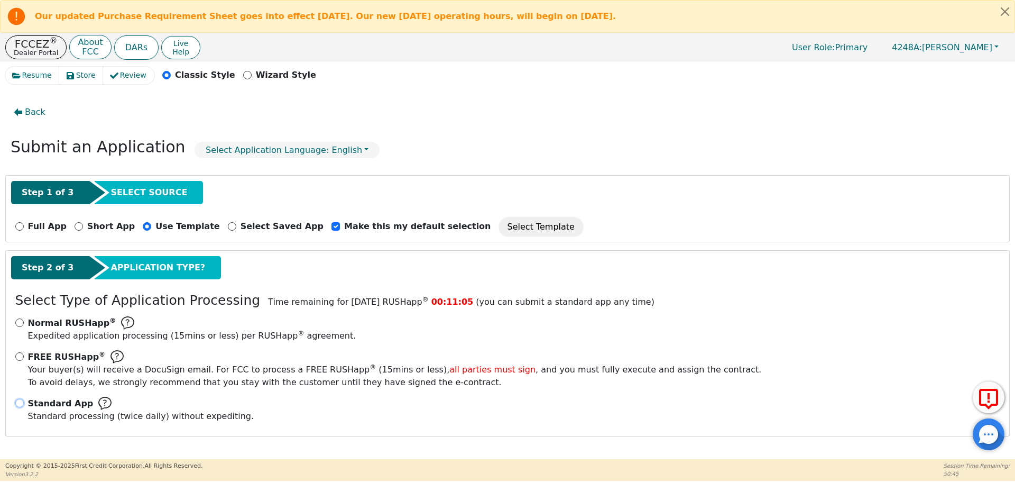
click at [21, 402] on input "Standard App Standard processing (twice daily) without expediting." at bounding box center [19, 403] width 8 height 8
radio input "true"
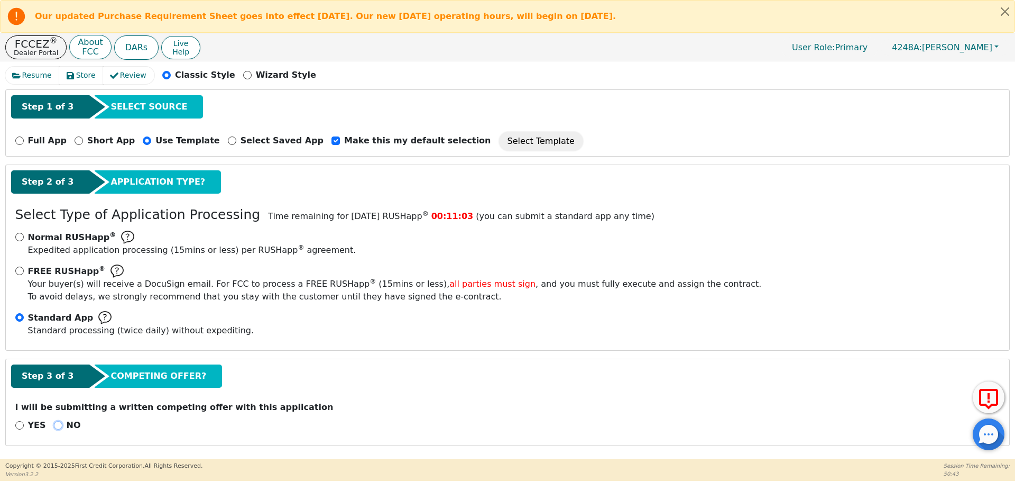
click at [54, 423] on input "NO" at bounding box center [58, 425] width 8 height 8
radio input "true"
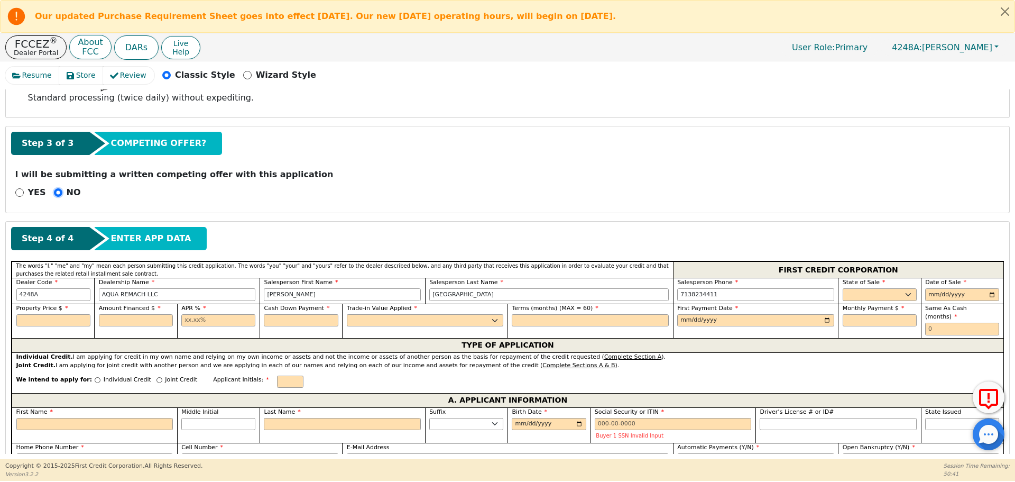
scroll to position [328, 0]
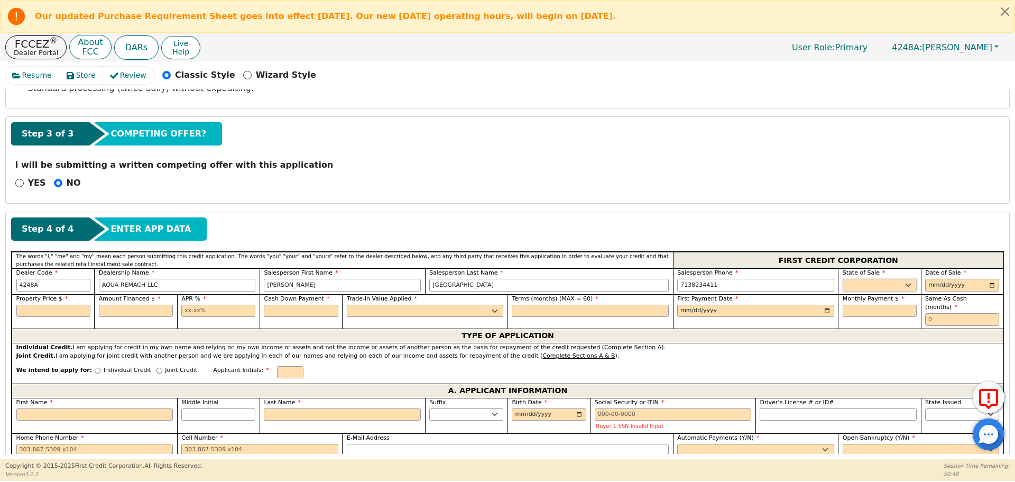
click at [899, 286] on select "AK AL AR AZ CA CO CT DC DE FL [GEOGRAPHIC_DATA] HI IA ID IL IN KS [GEOGRAPHIC_D…" at bounding box center [880, 285] width 74 height 13
select select "[GEOGRAPHIC_DATA]"
click at [843, 279] on select "AK AL AR AZ CA CO CT DC DE FL [GEOGRAPHIC_DATA] HI IA ID IL IN KS [GEOGRAPHIC_D…" at bounding box center [880, 285] width 74 height 13
type input "[DATE]"
type input "8799.00"
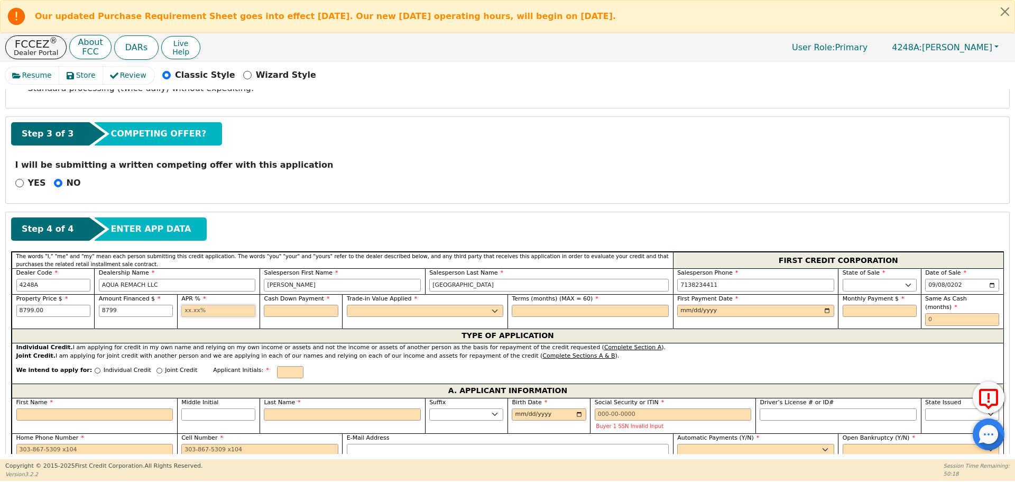
type input "8799.00"
type input "17.99"
type input "0.00"
select select "n"
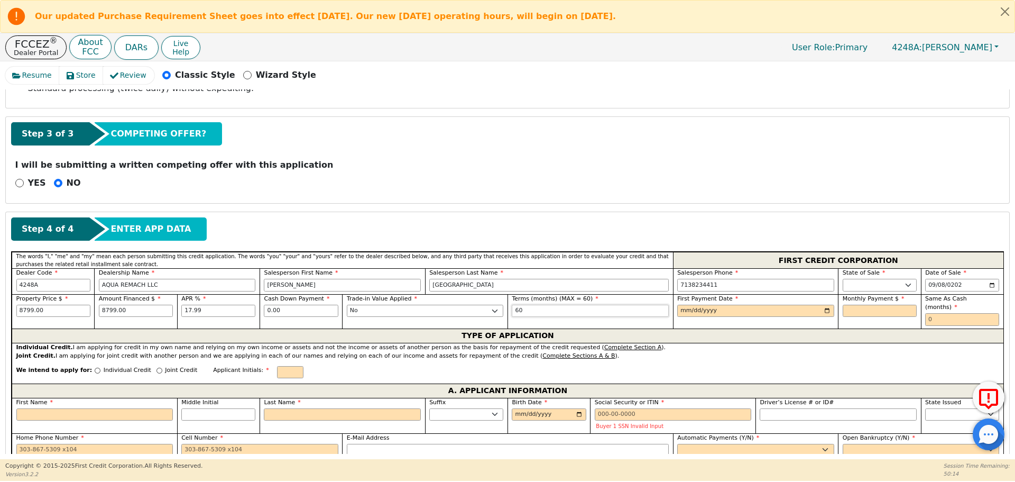
type input "60"
type input "[DATE]"
type input "223.39"
type input "0"
click at [95, 368] on input "Individual Credit" at bounding box center [98, 371] width 6 height 6
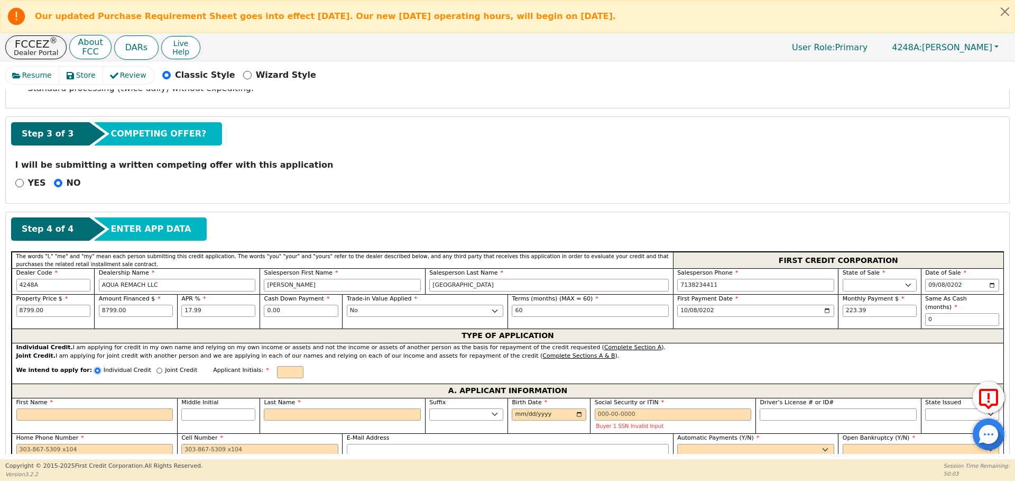
radio input "true"
click at [94, 410] on input "First Name" at bounding box center [94, 414] width 157 height 13
type input "M"
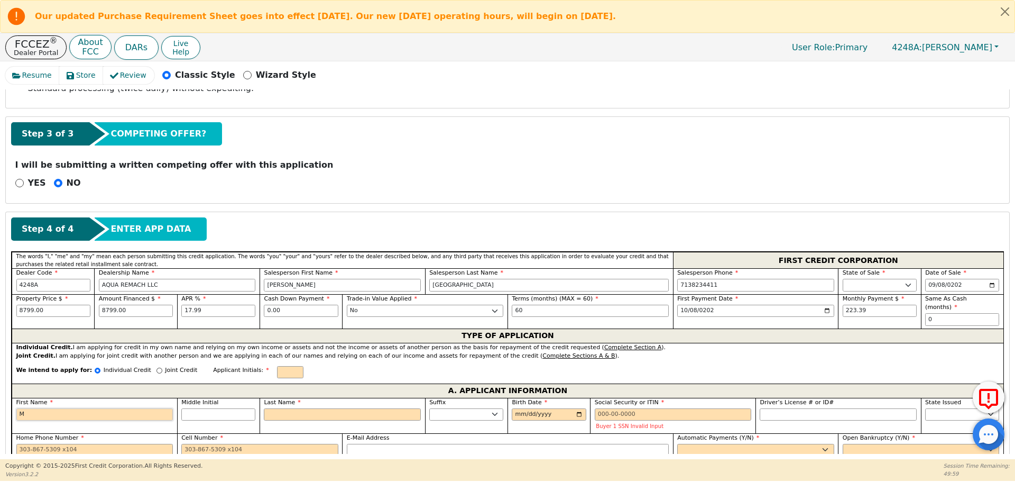
type input "M"
type input "Ma"
type input "Mar"
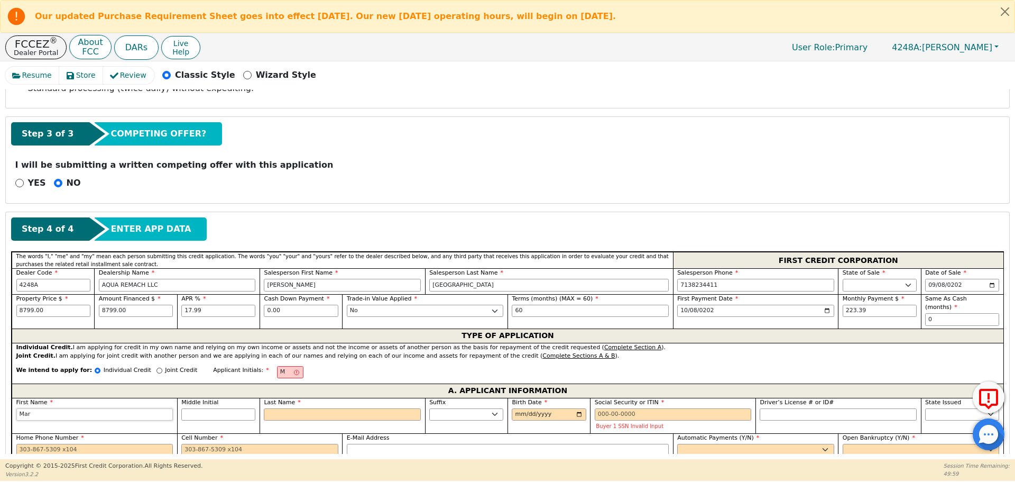
type input "Marg"
type input "Marga"
type input "Margar"
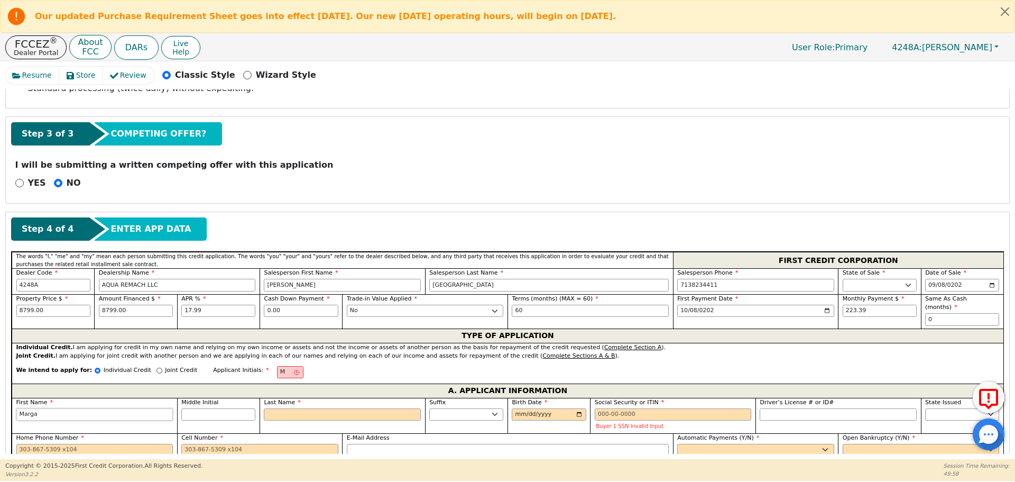
type input "Margar"
type input "[PERSON_NAME]"
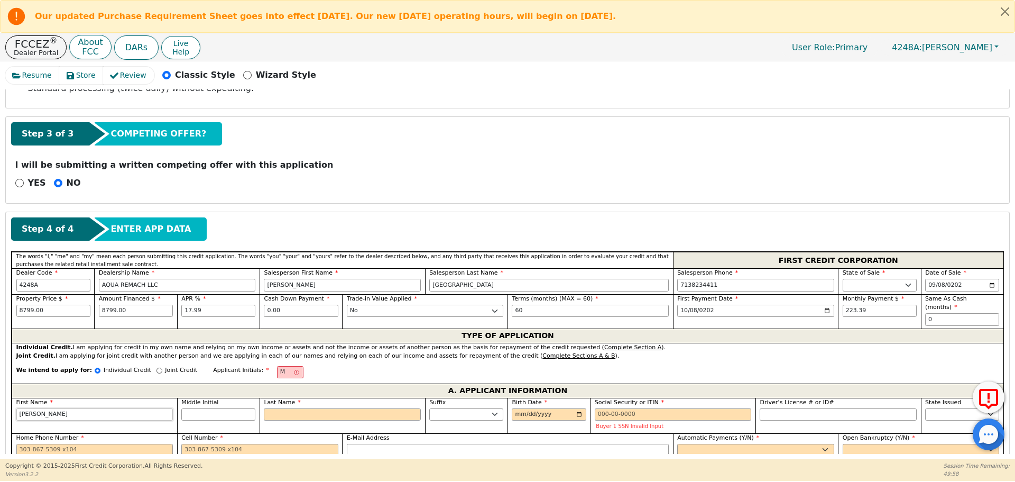
type input "[PERSON_NAME]"
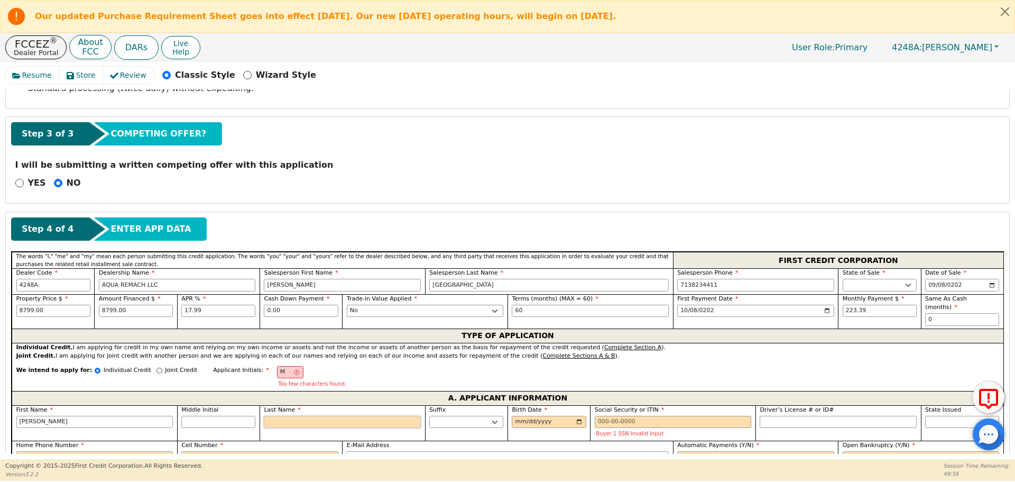
type input "MC"
type input "C"
type input "[PERSON_NAME]"
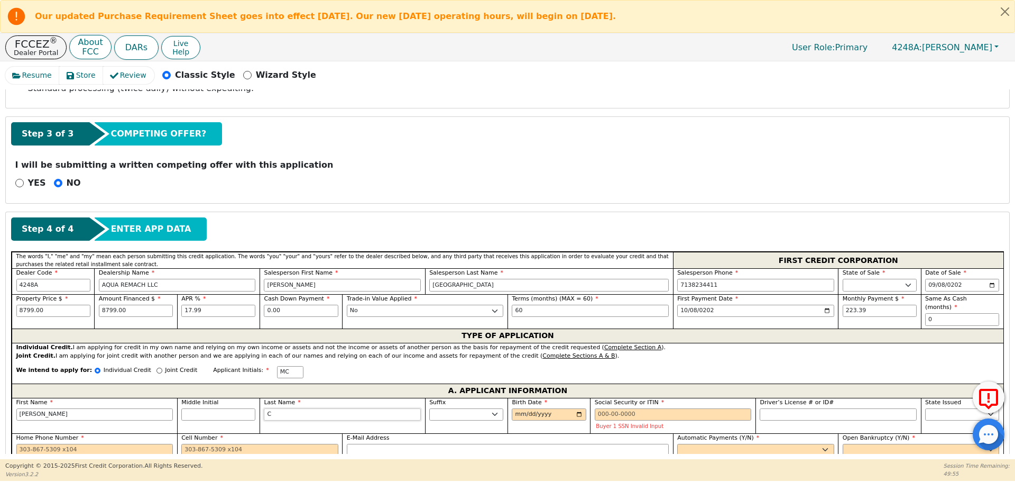
type input "Ca"
type input "[PERSON_NAME]"
type input "Cas"
type input "[PERSON_NAME]"
type input "Cast"
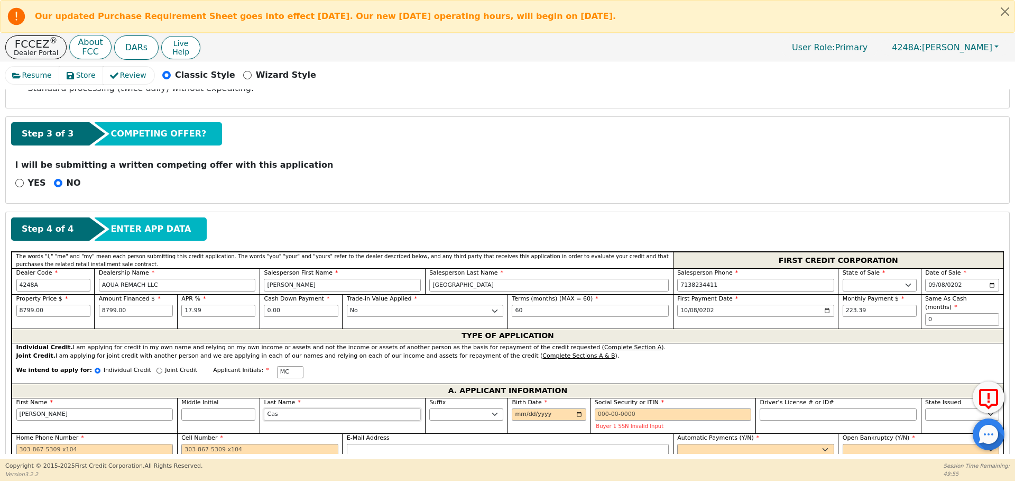
type input "[PERSON_NAME]"
type input "Casti"
type input "[PERSON_NAME]"
type input "Castil"
type input "[PERSON_NAME]"
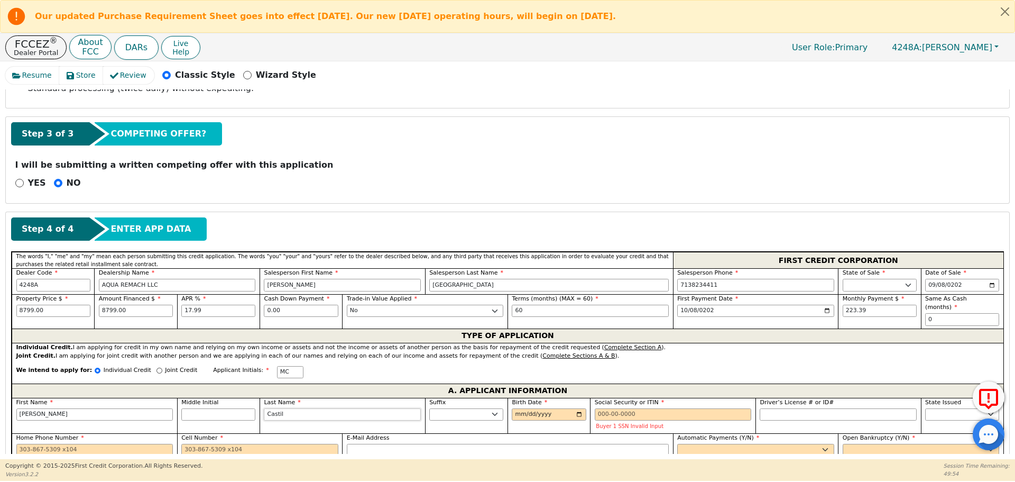
type input "[PERSON_NAME]"
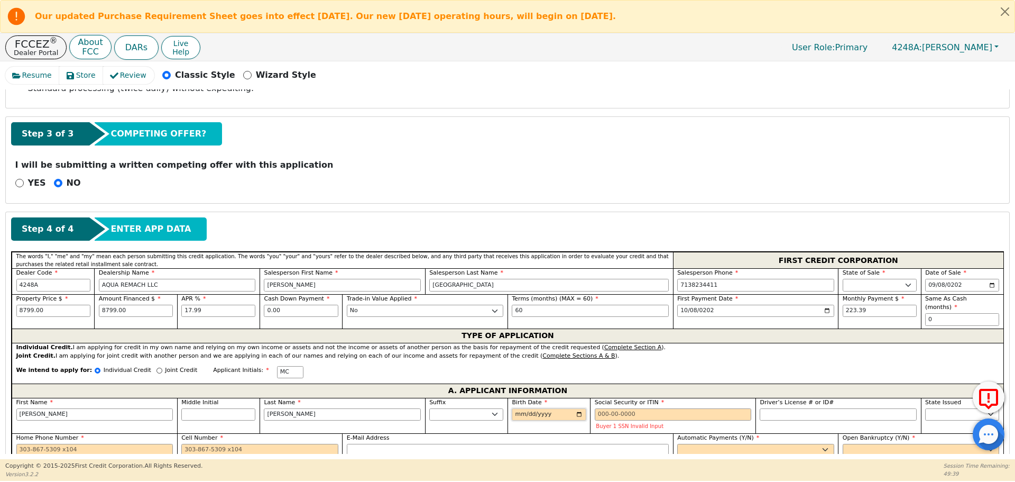
click at [515, 408] on input "Birth Date" at bounding box center [549, 414] width 74 height 13
type input "[DATE]"
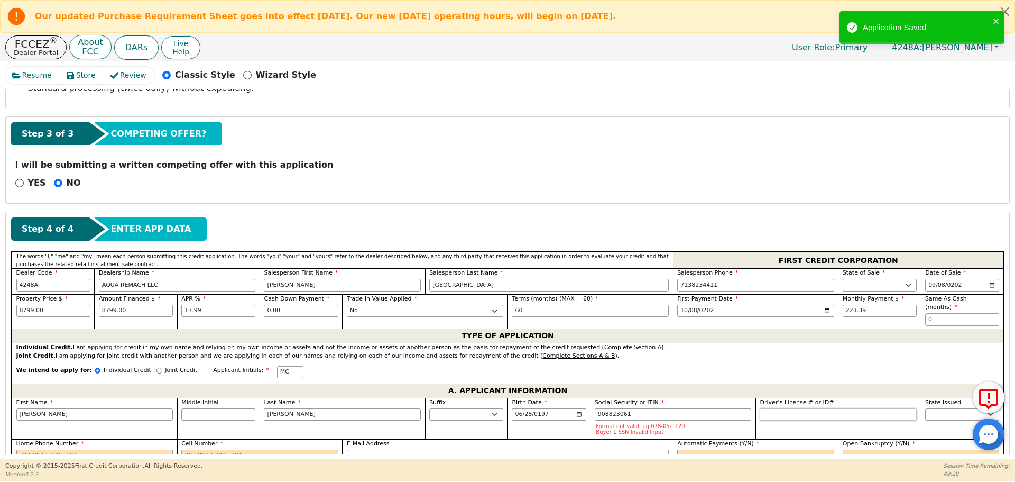
type input "***-**-3061"
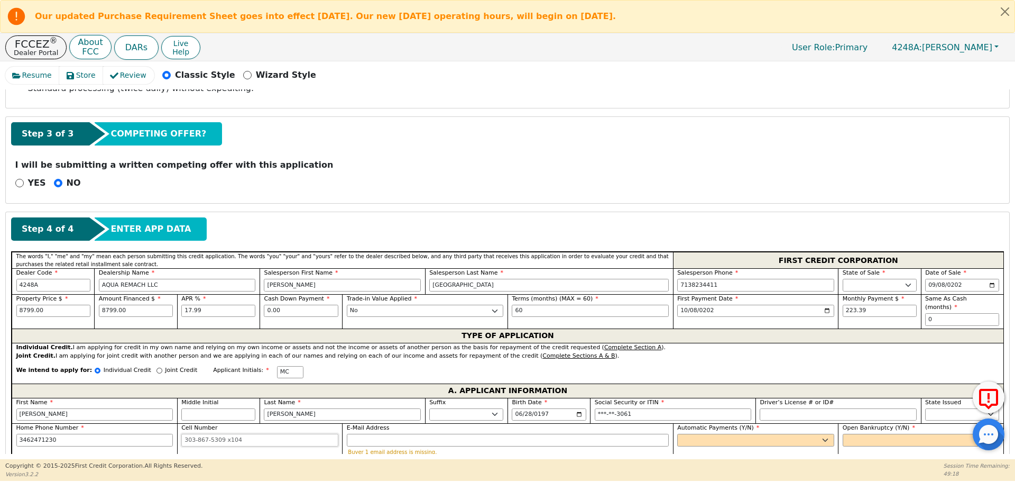
type input "[PHONE_NUMBER]"
type input "[EMAIL_ADDRESS][DOMAIN_NAME]"
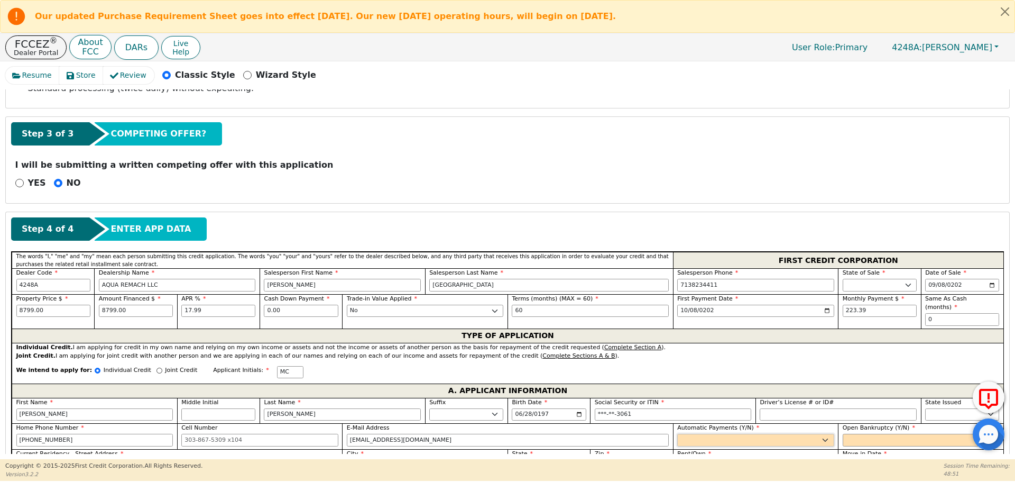
select select "y"
type input "[PERSON_NAME]"
select select "n"
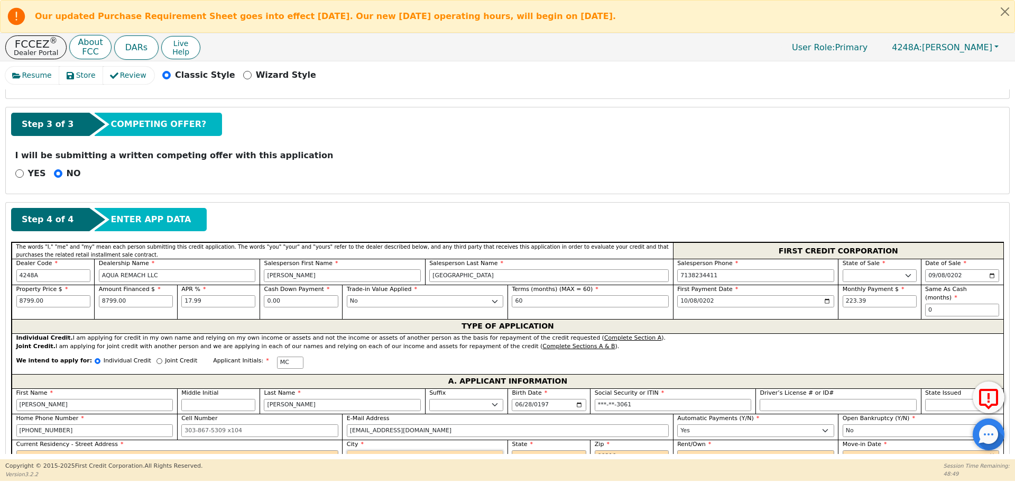
click at [501, 450] on input "City" at bounding box center [425, 456] width 157 height 13
click at [441, 231] on div "Step 4 of 4 ENTER APP DATA" at bounding box center [507, 219] width 993 height 23
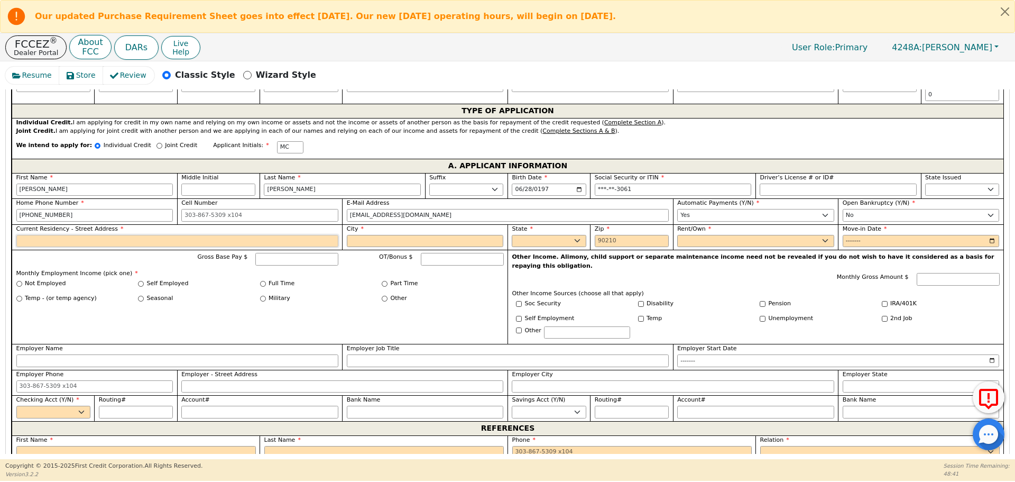
click at [301, 235] on input "Current Residency - Street Address" at bounding box center [177, 241] width 322 height 13
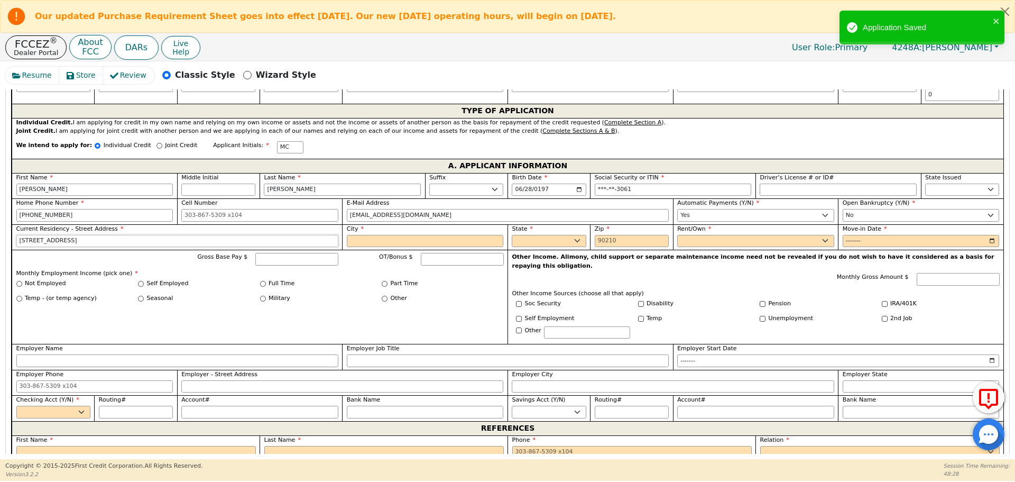
type input "[STREET_ADDRESS]"
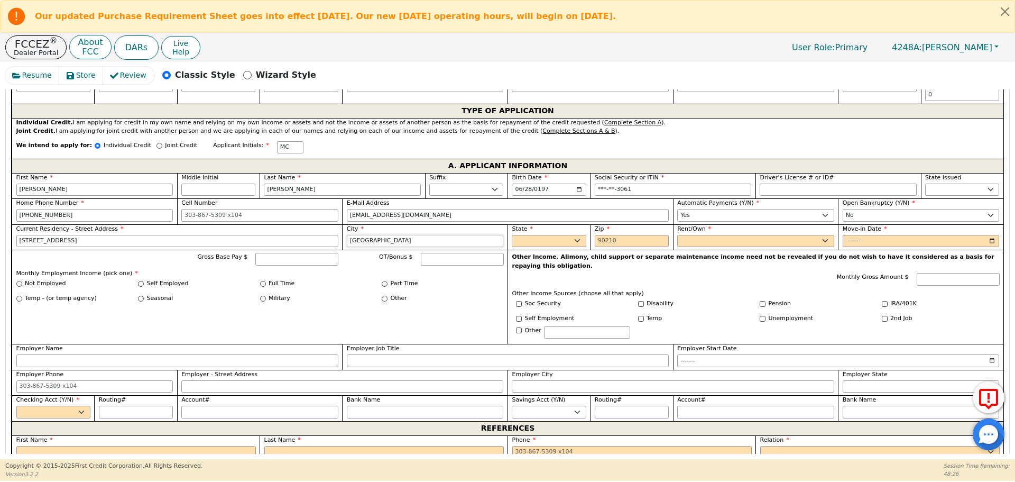
type input "[GEOGRAPHIC_DATA]"
select select "[GEOGRAPHIC_DATA]"
type input "77327"
select select "Own"
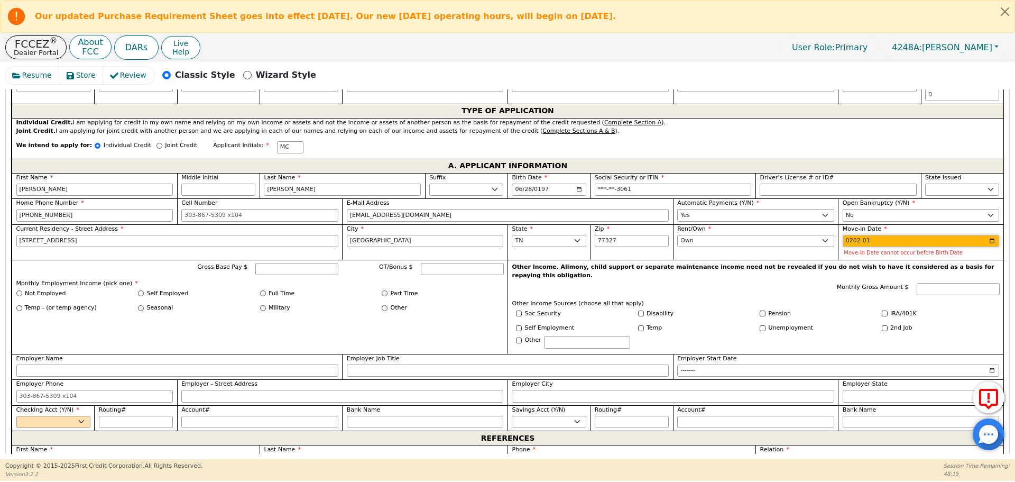
type input "2023-01"
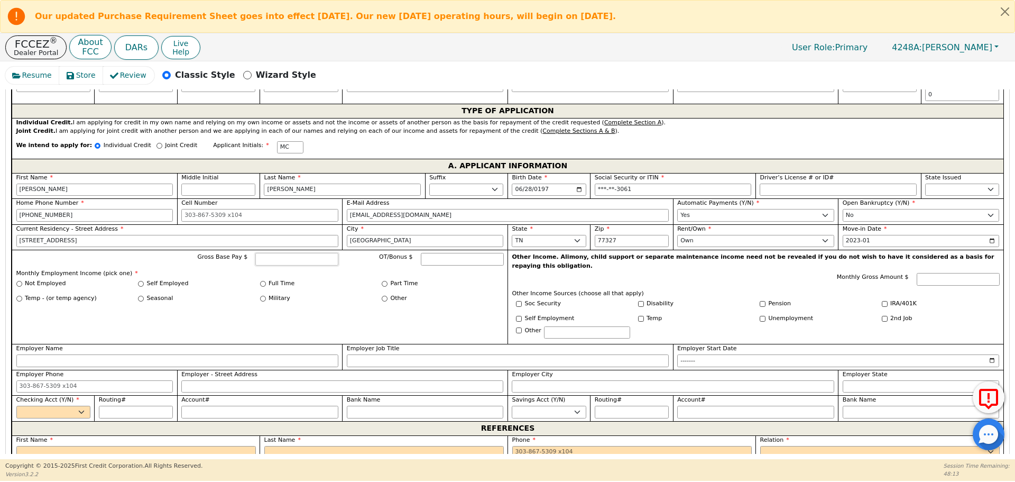
click at [280, 253] on input "Gross Base Pay $" at bounding box center [296, 259] width 83 height 13
click at [260, 279] on div "Full Time" at bounding box center [321, 283] width 122 height 9
type input "5000.00"
click at [206, 354] on input "Employer Name" at bounding box center [177, 360] width 322 height 13
click at [260, 281] on input "Full Time" at bounding box center [263, 284] width 6 height 6
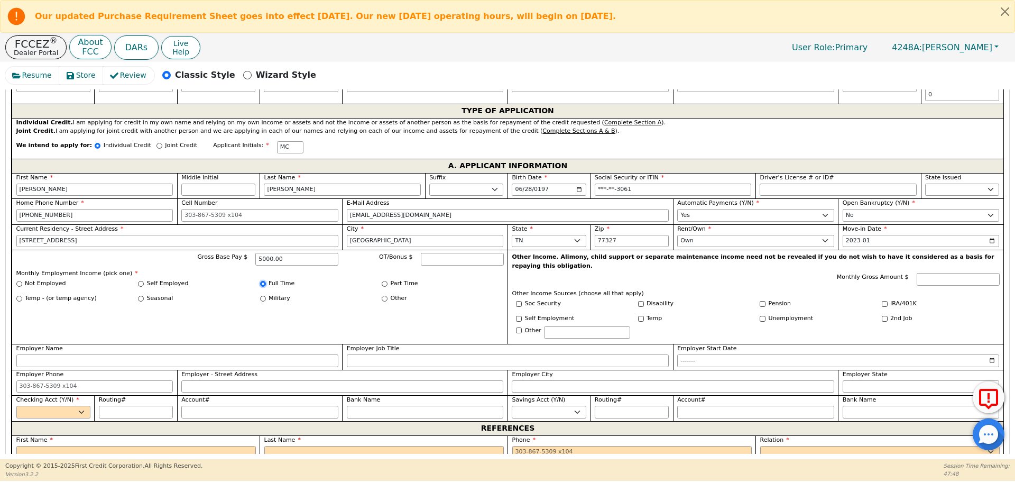
radio input "true"
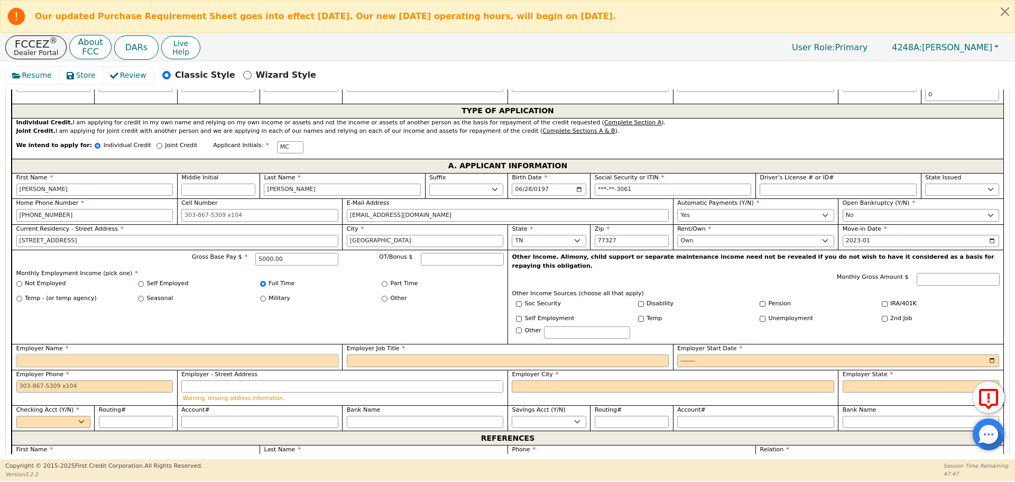
click at [228, 354] on input "Employer Name" at bounding box center [177, 360] width 322 height 13
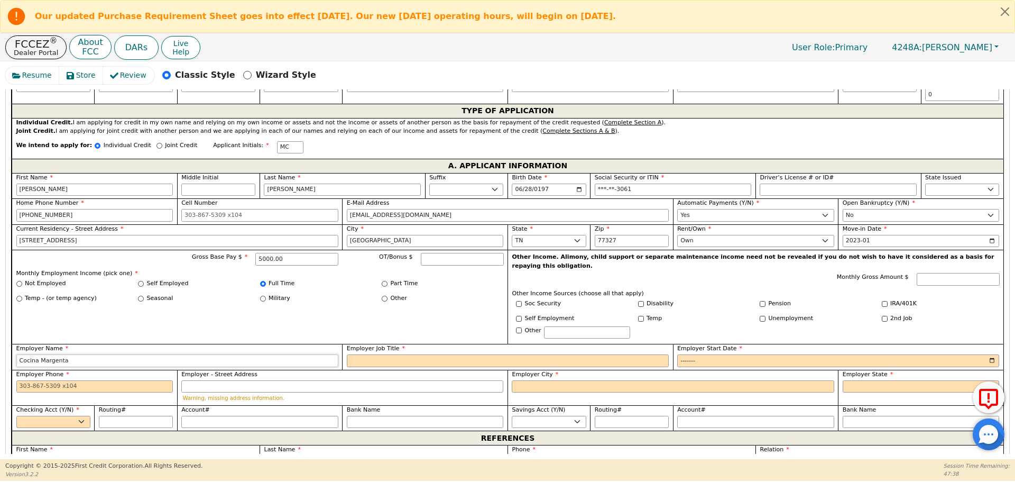
type input "Cocina Margenta"
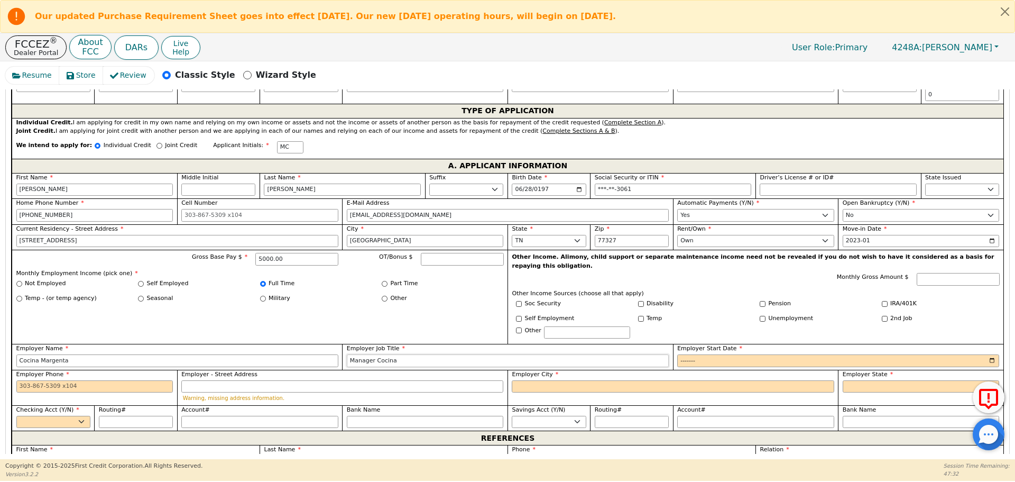
type input "Manager Cocina"
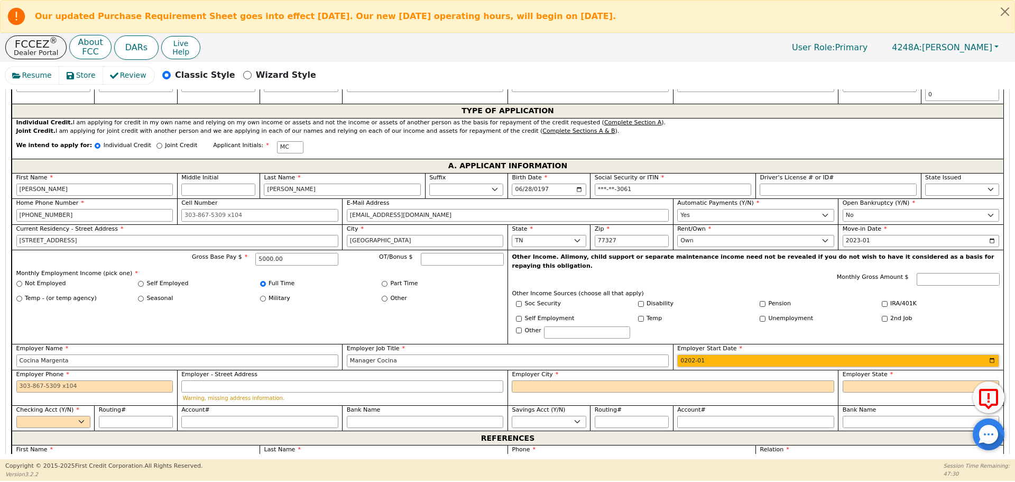
type input "2023-01"
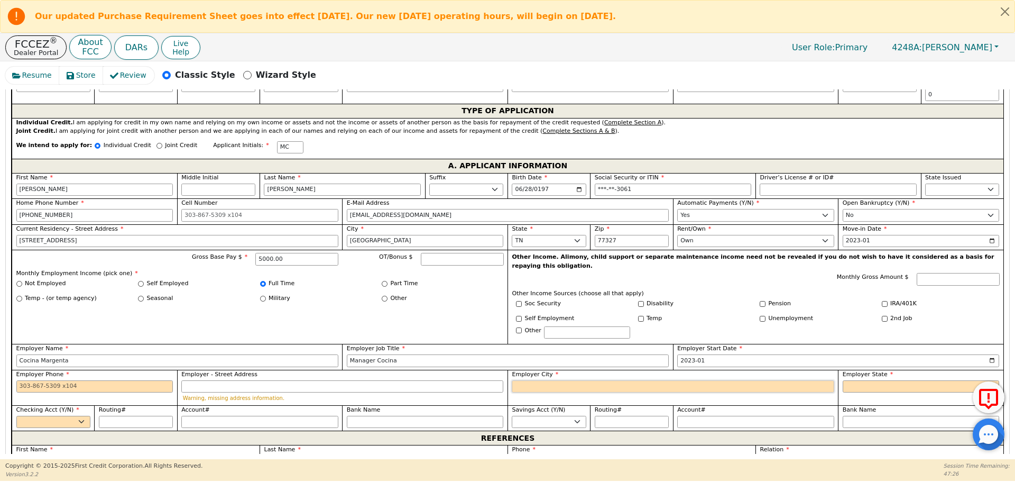
click at [542, 380] on input "Employer City" at bounding box center [673, 386] width 322 height 13
type input "H"
type input "[GEOGRAPHIC_DATA]"
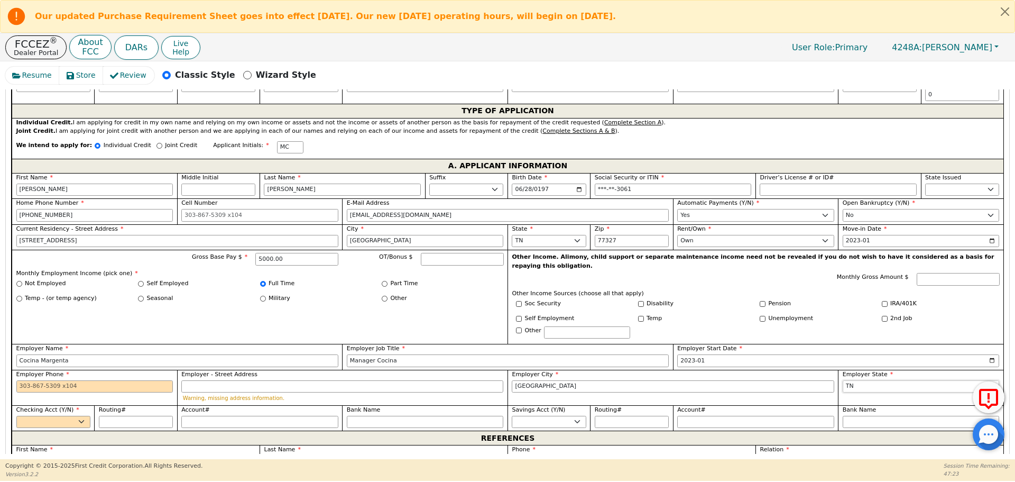
select select "[GEOGRAPHIC_DATA]"
select select "y"
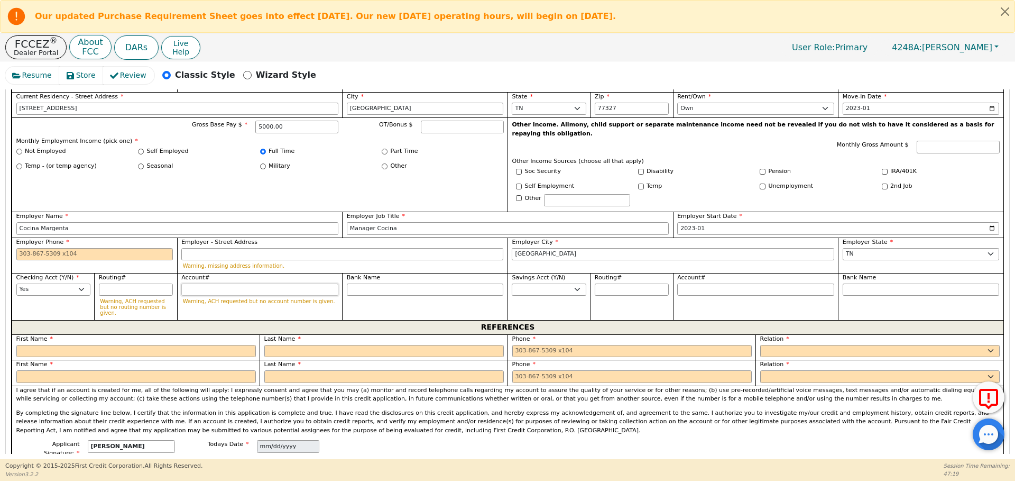
scroll to position [705, 0]
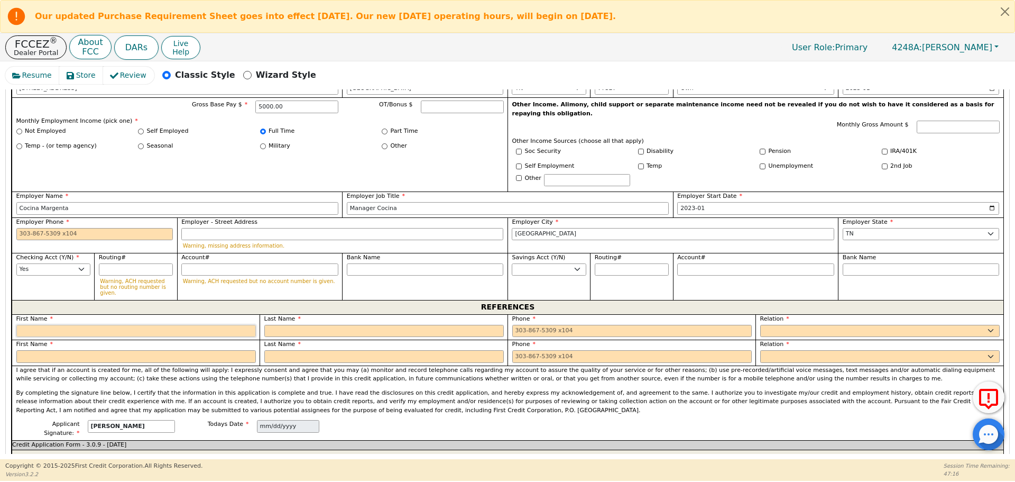
click at [117, 325] on input "text" at bounding box center [136, 331] width 240 height 13
type input "Salvador"
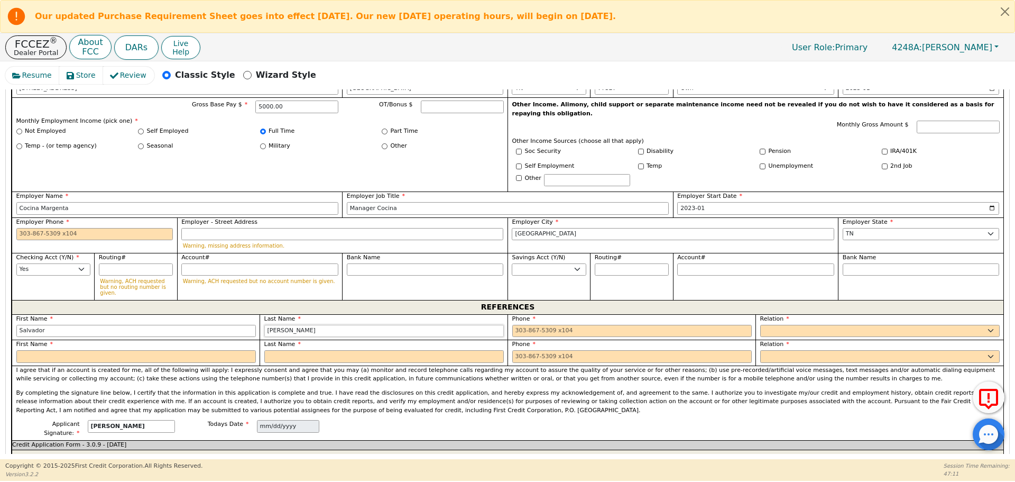
type input "[PERSON_NAME]"
type input "[PHONE_NUMBER]"
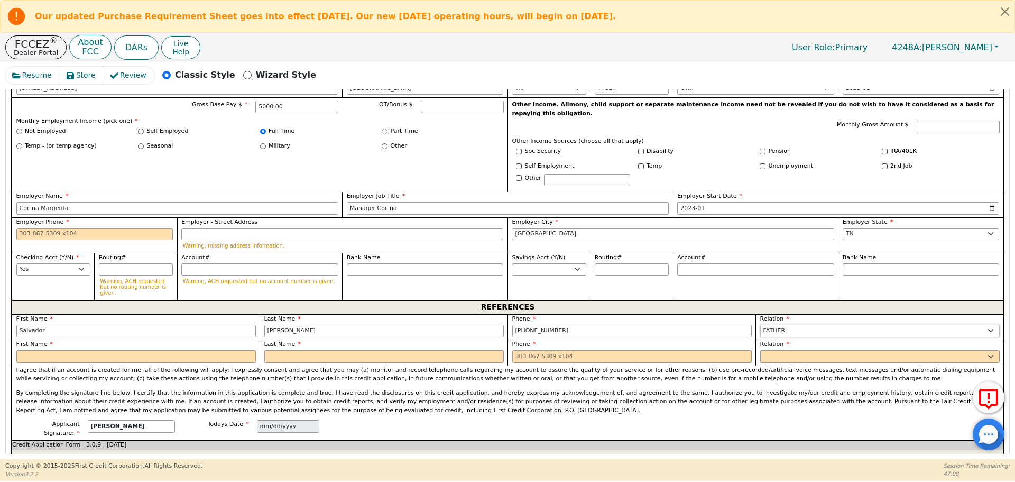
select select "FRIEND"
click at [75, 350] on input "text" at bounding box center [136, 356] width 240 height 13
type input "[PERSON_NAME]"
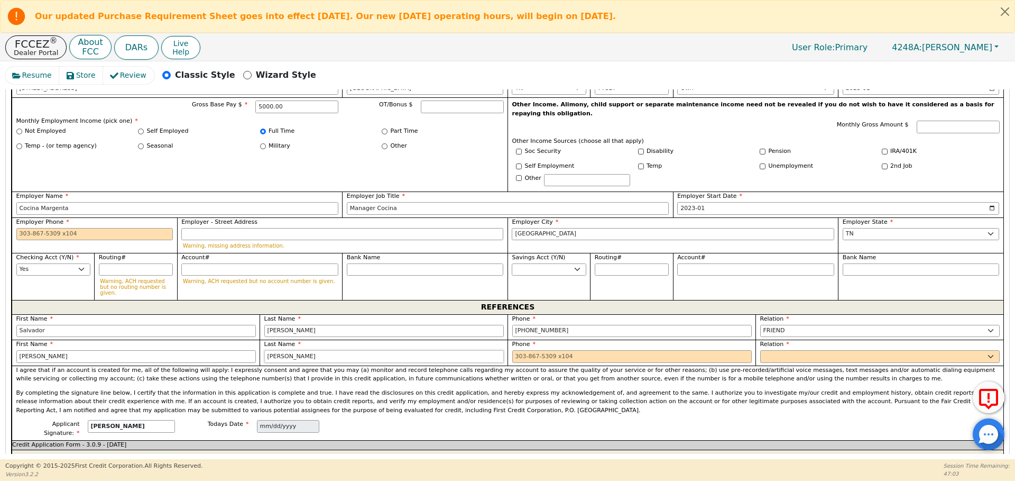
type input "[PERSON_NAME]"
type input "[PHONE_NUMBER]"
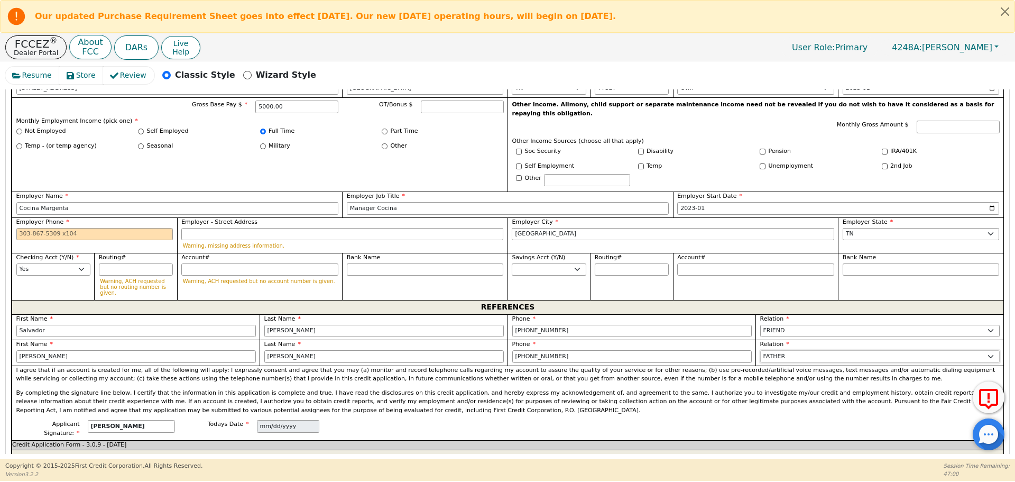
select select "FRIEND"
click at [454, 366] on p "I agree that if an account is created for me, all of the following will apply: …" at bounding box center [508, 374] width 984 height 17
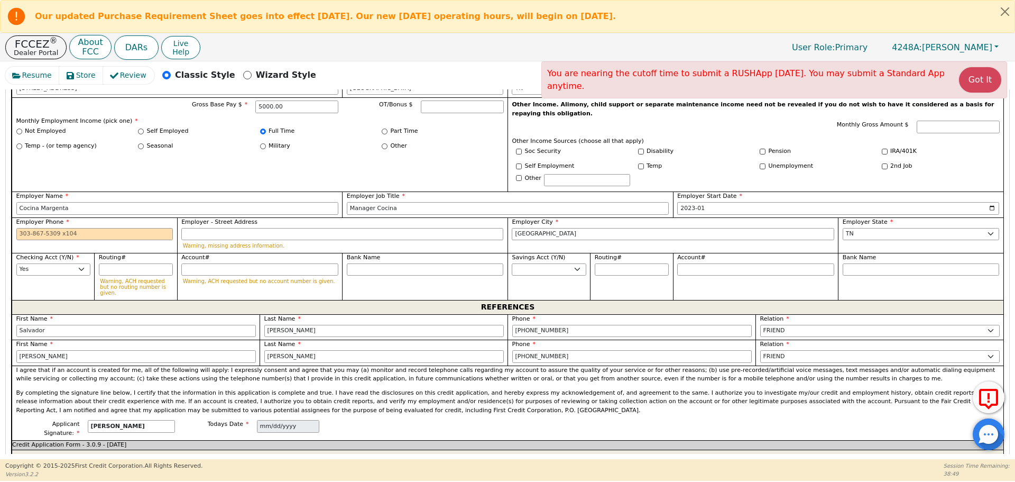
click at [302, 263] on div "Warning, ACH requested but no account number is given." at bounding box center [259, 274] width 157 height 22
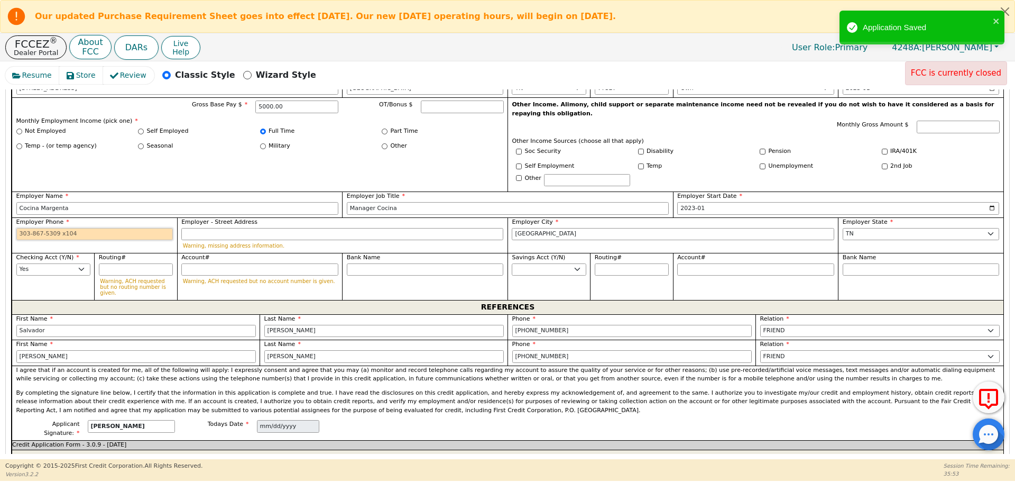
click at [58, 228] on input "Employer Phone" at bounding box center [94, 234] width 157 height 13
click at [209, 228] on input "Employer - Street Address" at bounding box center [342, 234] width 322 height 13
click at [122, 228] on input "80000000" at bounding box center [94, 234] width 157 height 13
click at [226, 228] on input "Employer - Street Address" at bounding box center [342, 234] width 322 height 13
type input "800-000-0005"
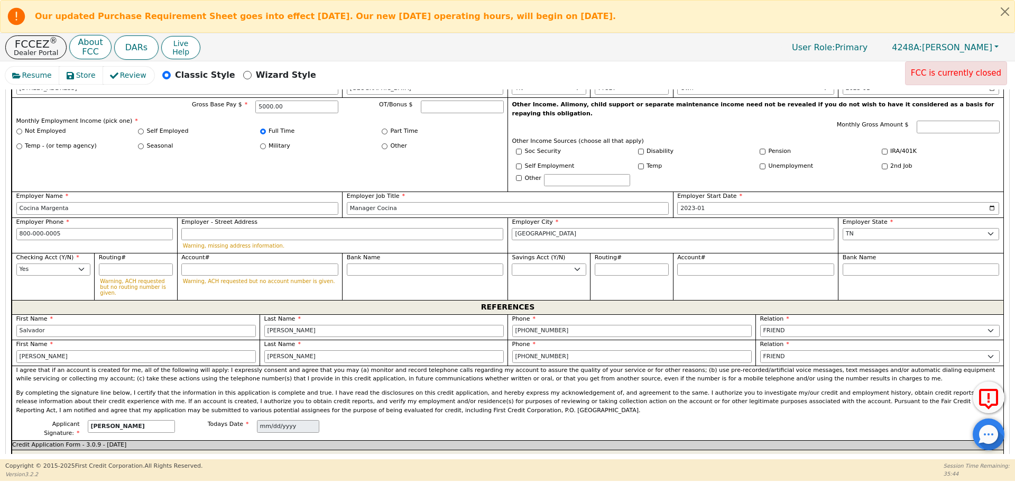
click at [144, 253] on label "Routing#" at bounding box center [136, 257] width 74 height 9
click at [144, 263] on input "Routing#" at bounding box center [136, 269] width 74 height 13
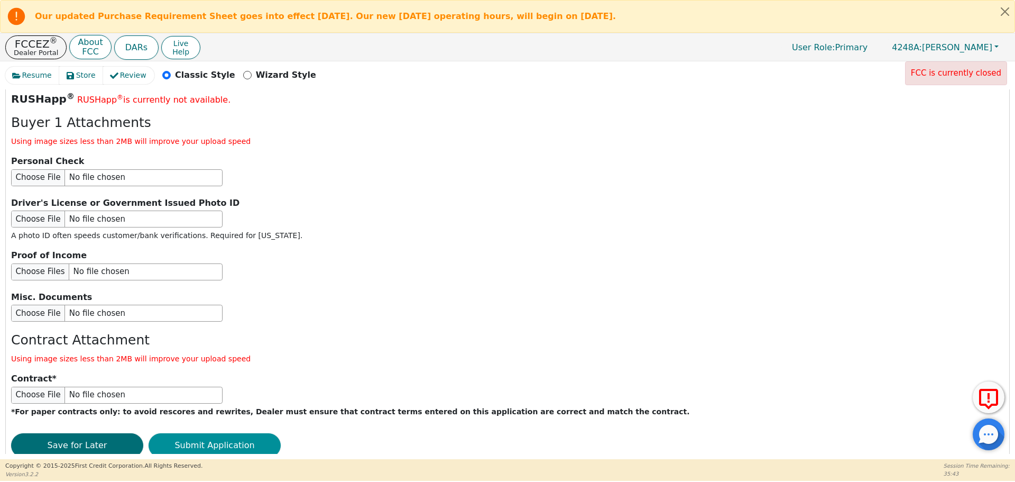
click at [221, 433] on button "Submit Application" at bounding box center [215, 445] width 132 height 24
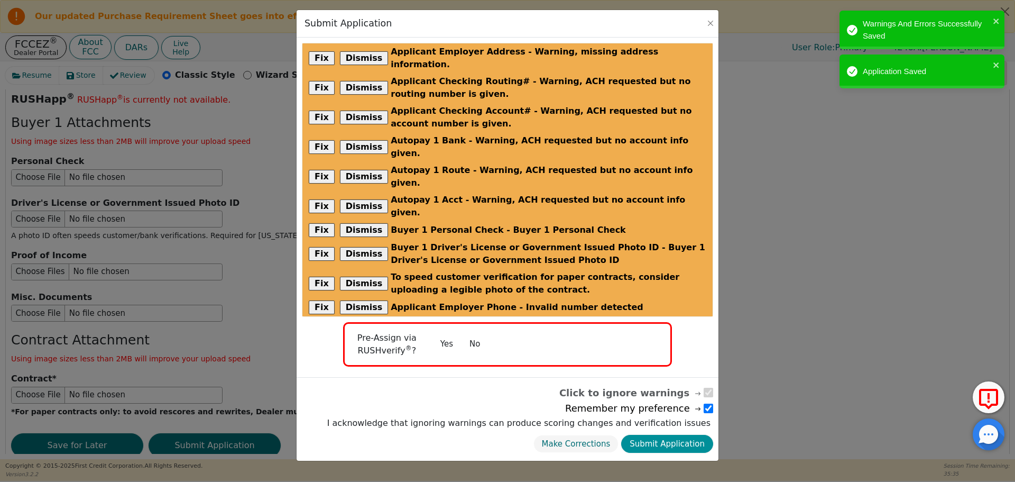
click at [690, 435] on button "Submit Application" at bounding box center [667, 444] width 92 height 19
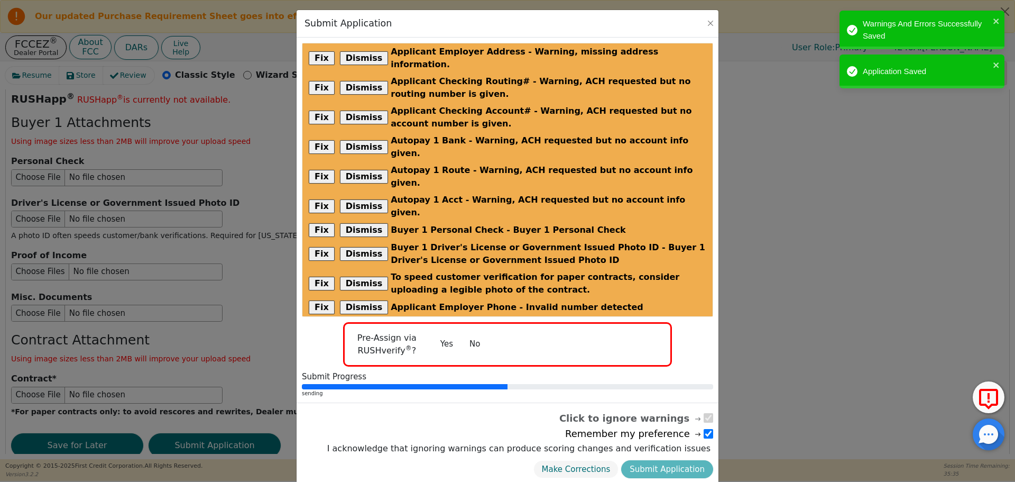
radio input "false"
checkbox input "false"
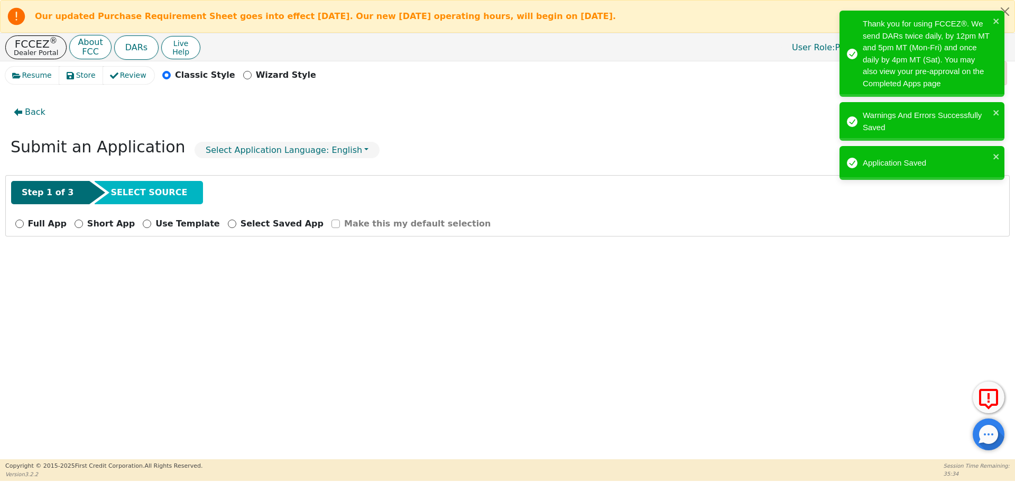
scroll to position [0, 0]
